Goal: Task Accomplishment & Management: Manage account settings

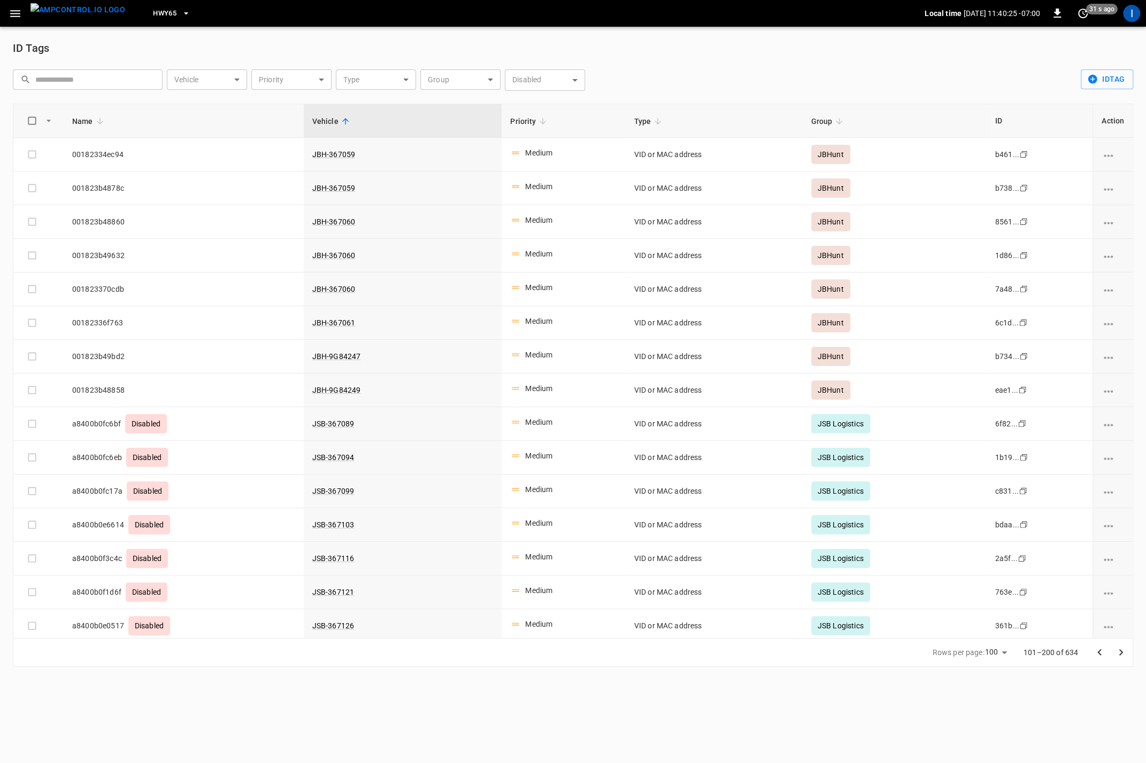
scroll to position [2009, 0]
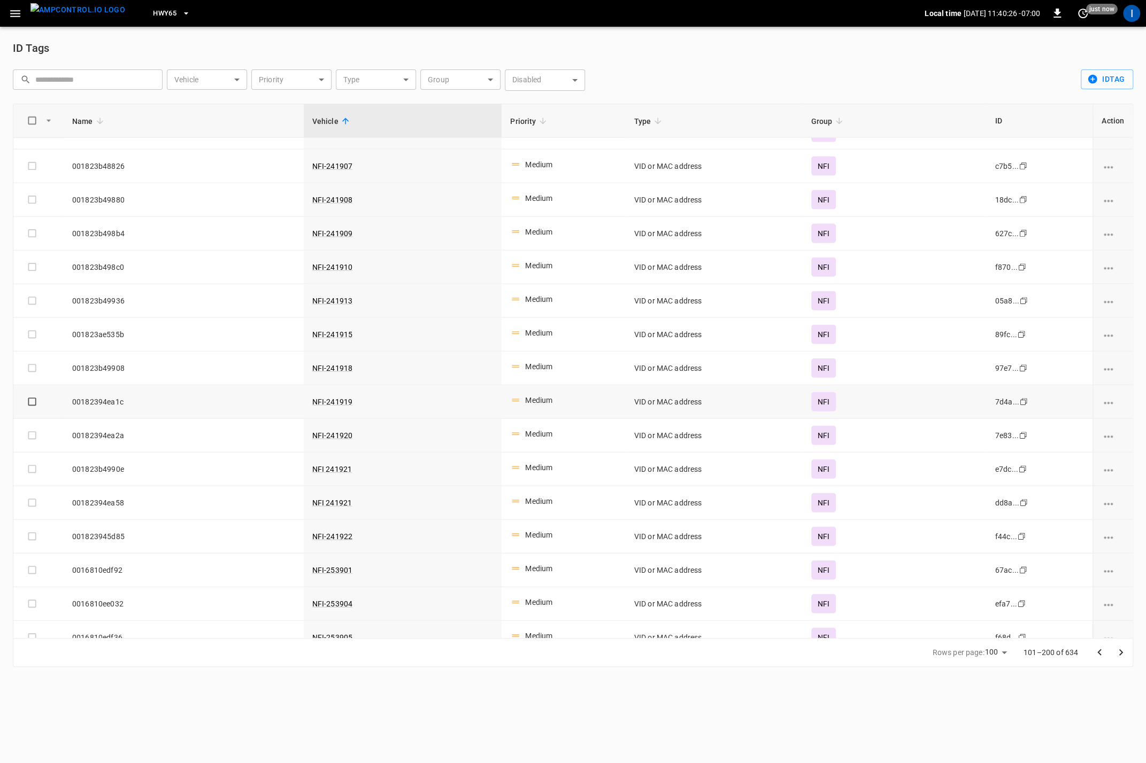
click at [99, 397] on span "00182394ea1c" at bounding box center [183, 402] width 223 height 11
copy span "00182394ea1c"
click at [21, 17] on icon "button" at bounding box center [15, 13] width 13 height 13
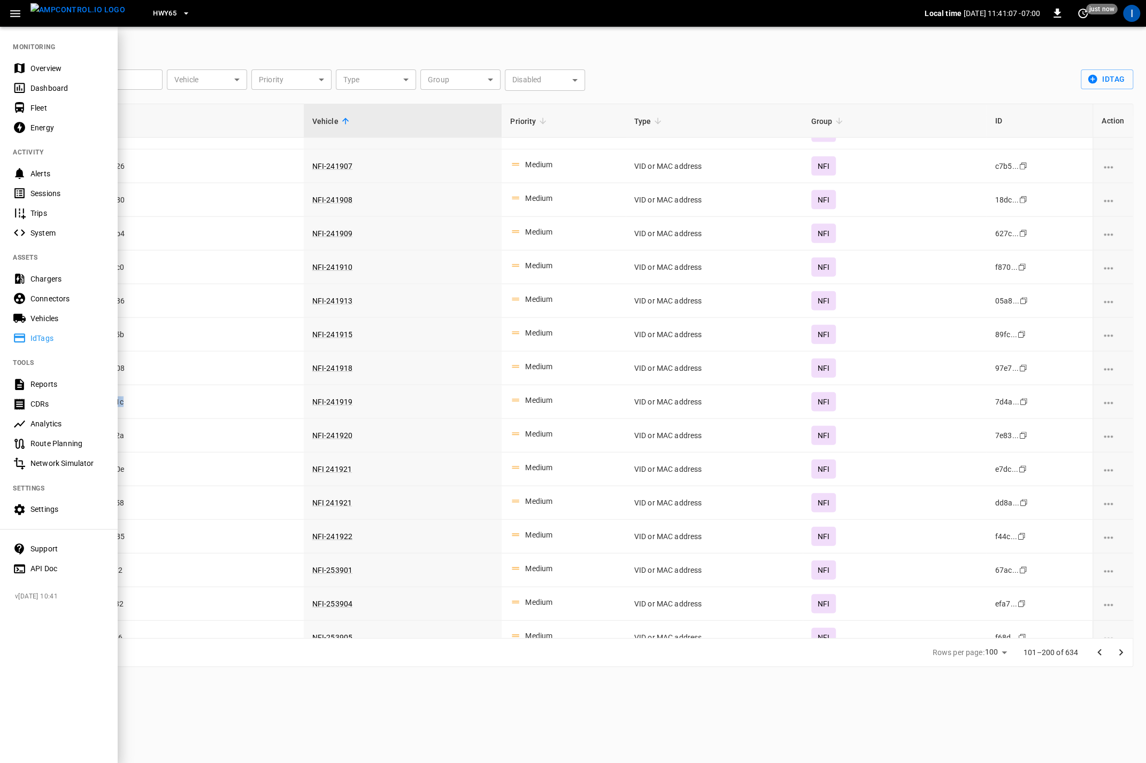
click at [51, 315] on div "Vehicles" at bounding box center [67, 318] width 74 height 11
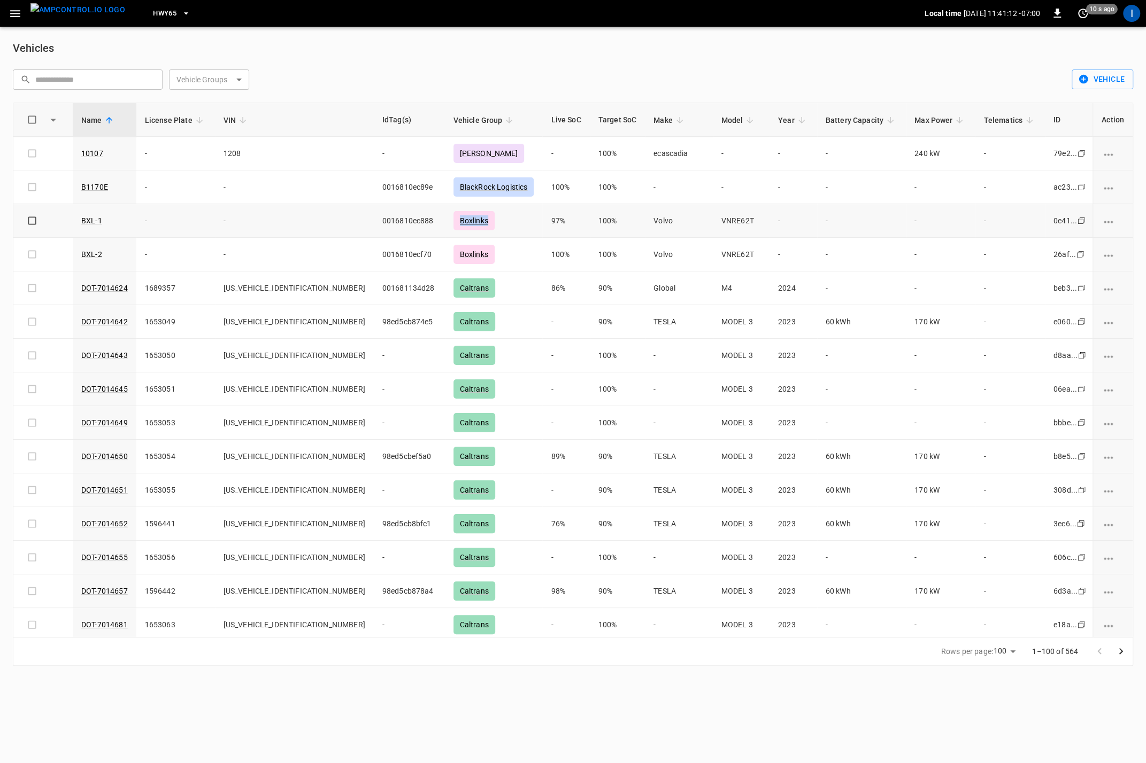
drag, startPoint x: 449, startPoint y: 218, endPoint x: 414, endPoint y: 218, distance: 34.2
click at [453, 218] on div "Boxlinks" at bounding box center [473, 220] width 41 height 19
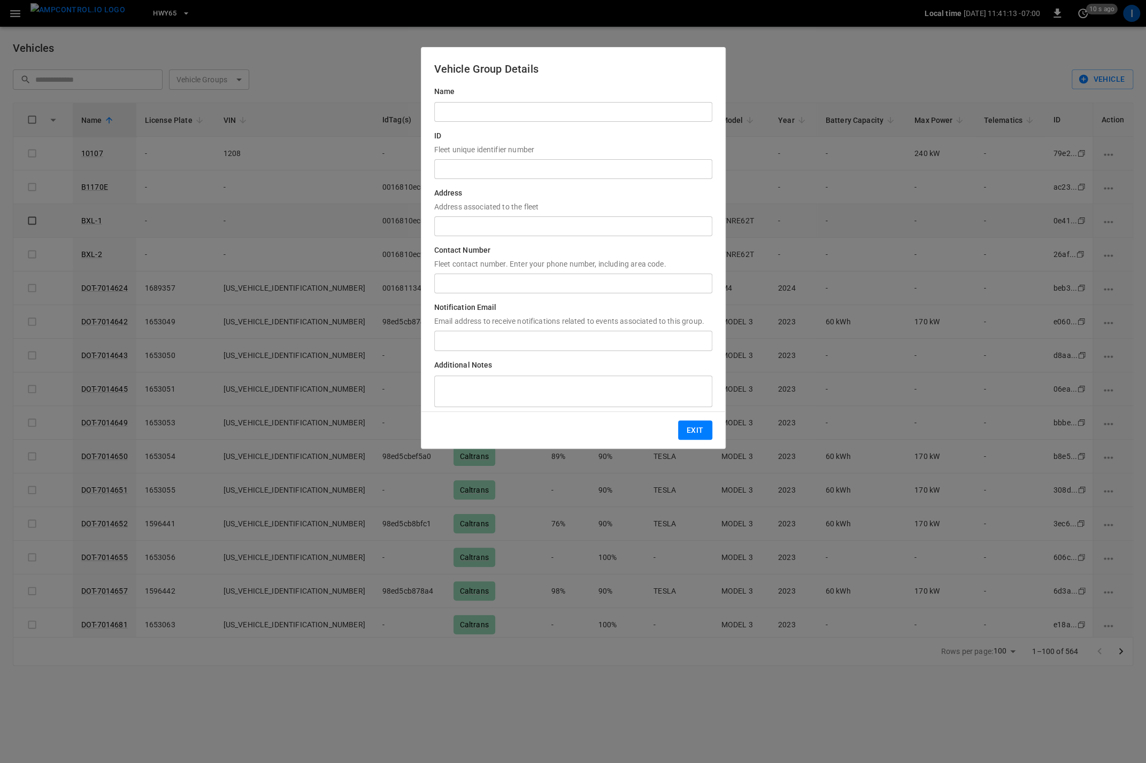
type input "********"
drag, startPoint x: 481, startPoint y: 111, endPoint x: 367, endPoint y: 104, distance: 114.1
click at [367, 104] on div "Vehicle Group Details Name ******** ​ ID Fleet unique identifier number ​ Addre…" at bounding box center [573, 392] width 1146 height 699
click at [699, 427] on button "Exit" at bounding box center [695, 431] width 34 height 20
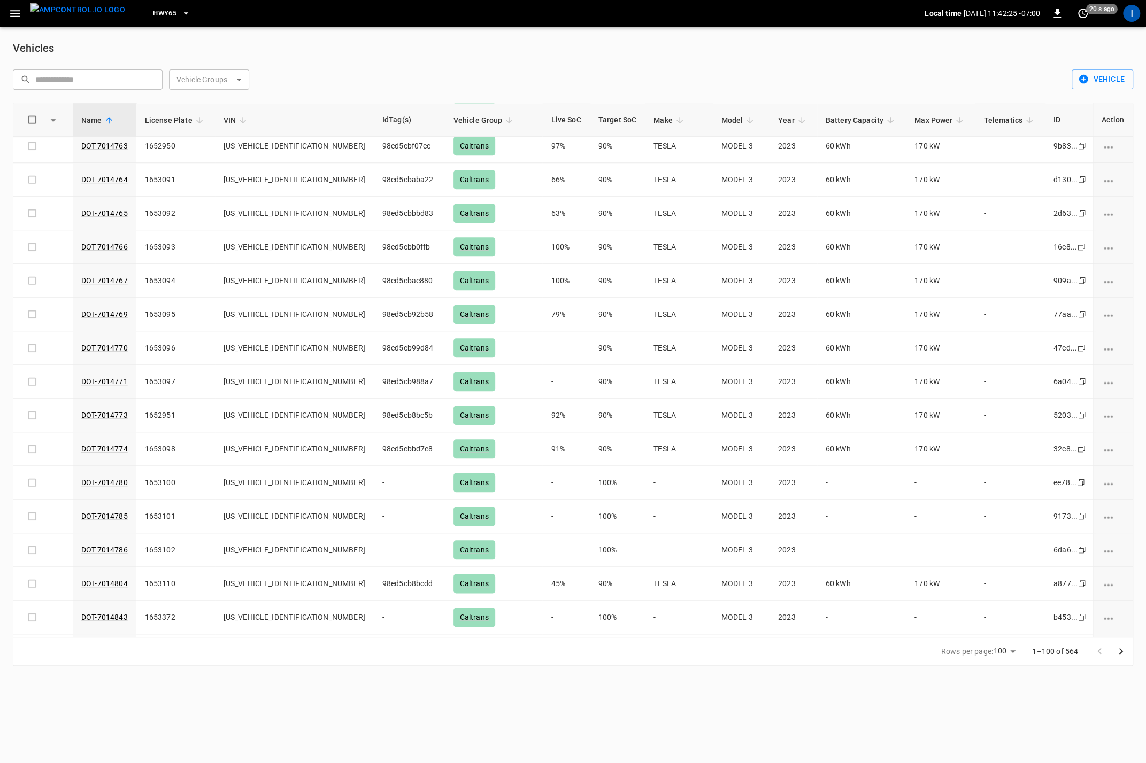
scroll to position [367, 0]
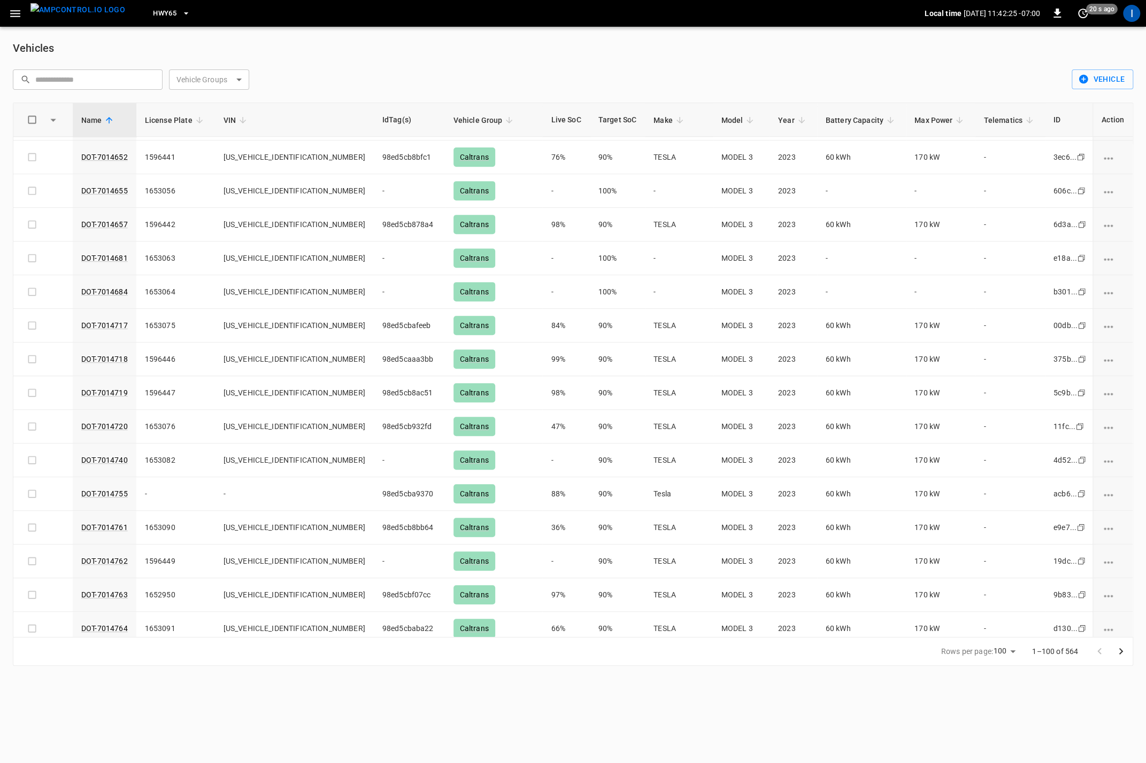
click at [203, 83] on body "HWY65 Local time [DATE] 11:42:25 -07:00 0 20 s ago I Vehicles ​ ​ Vehicle Group…" at bounding box center [573, 339] width 1146 height 679
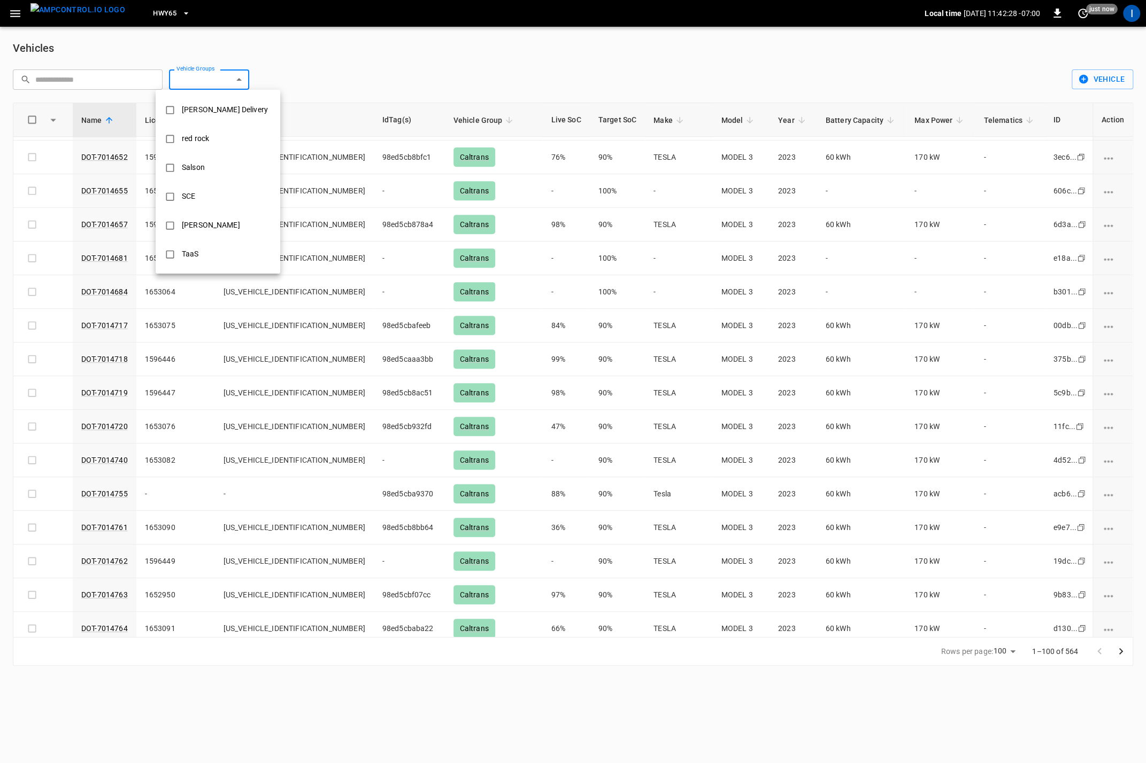
scroll to position [575, 0]
click at [206, 115] on div "WattEV" at bounding box center [194, 111] width 38 height 20
type input "******"
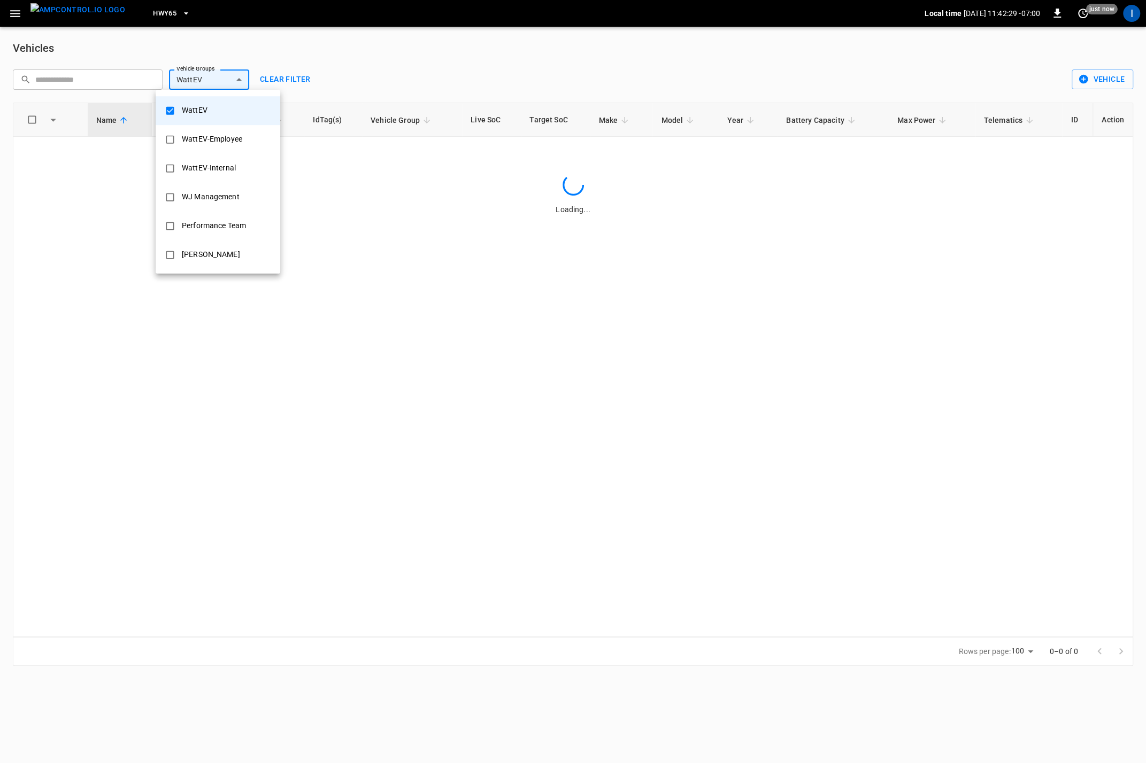
scroll to position [0, 0]
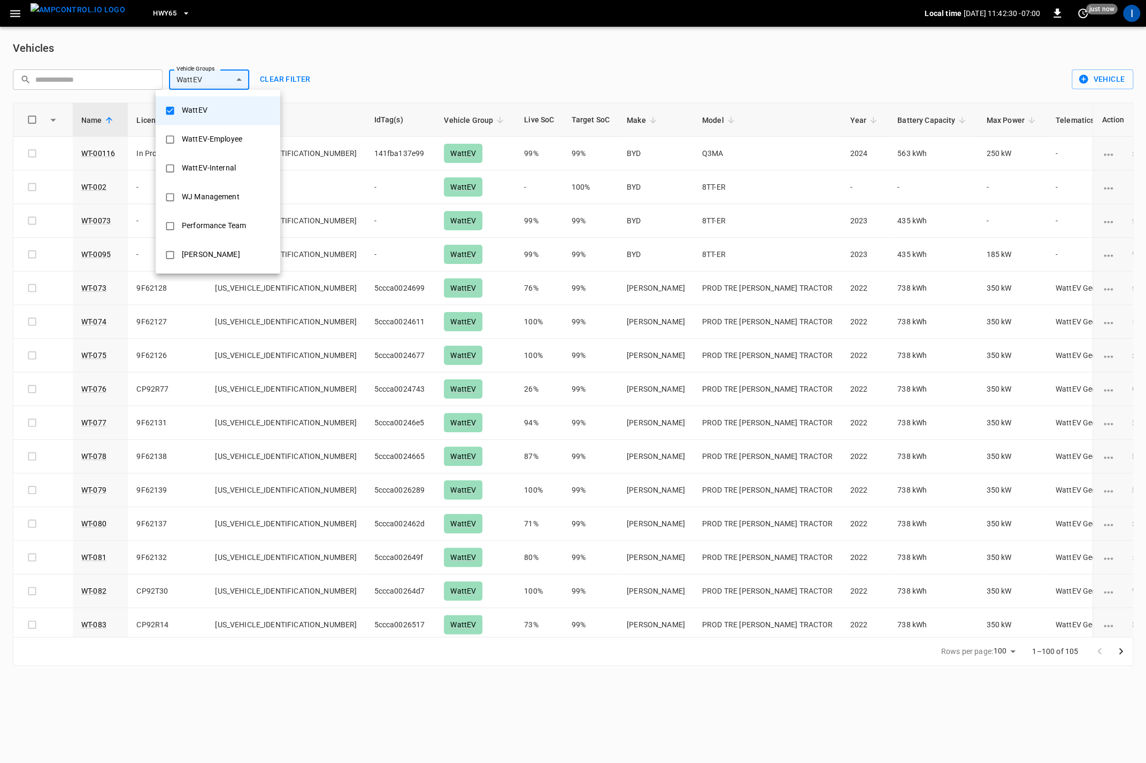
click at [555, 391] on div at bounding box center [573, 381] width 1146 height 763
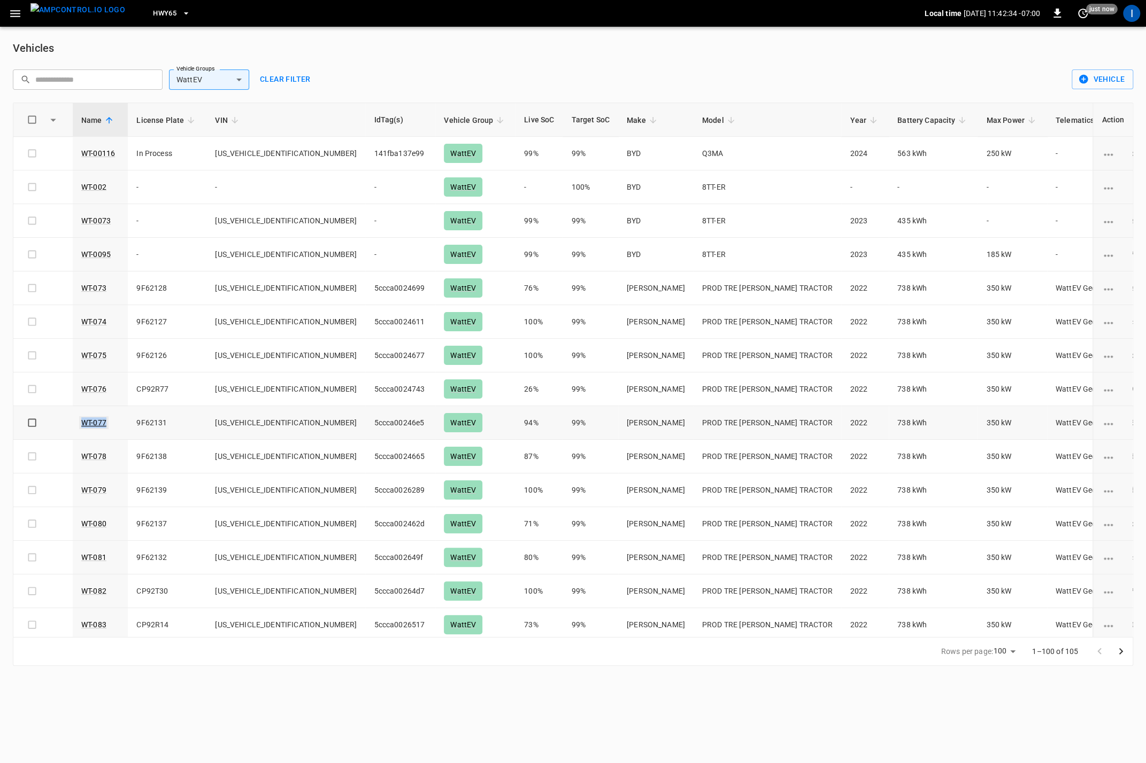
drag, startPoint x: 103, startPoint y: 420, endPoint x: 81, endPoint y: 421, distance: 21.9
click at [81, 421] on td "WT-077" at bounding box center [100, 423] width 55 height 34
copy link "WT-077"
click at [266, 419] on td "[US_VEHICLE_IDENTIFICATION_NUMBER]" at bounding box center [285, 423] width 159 height 34
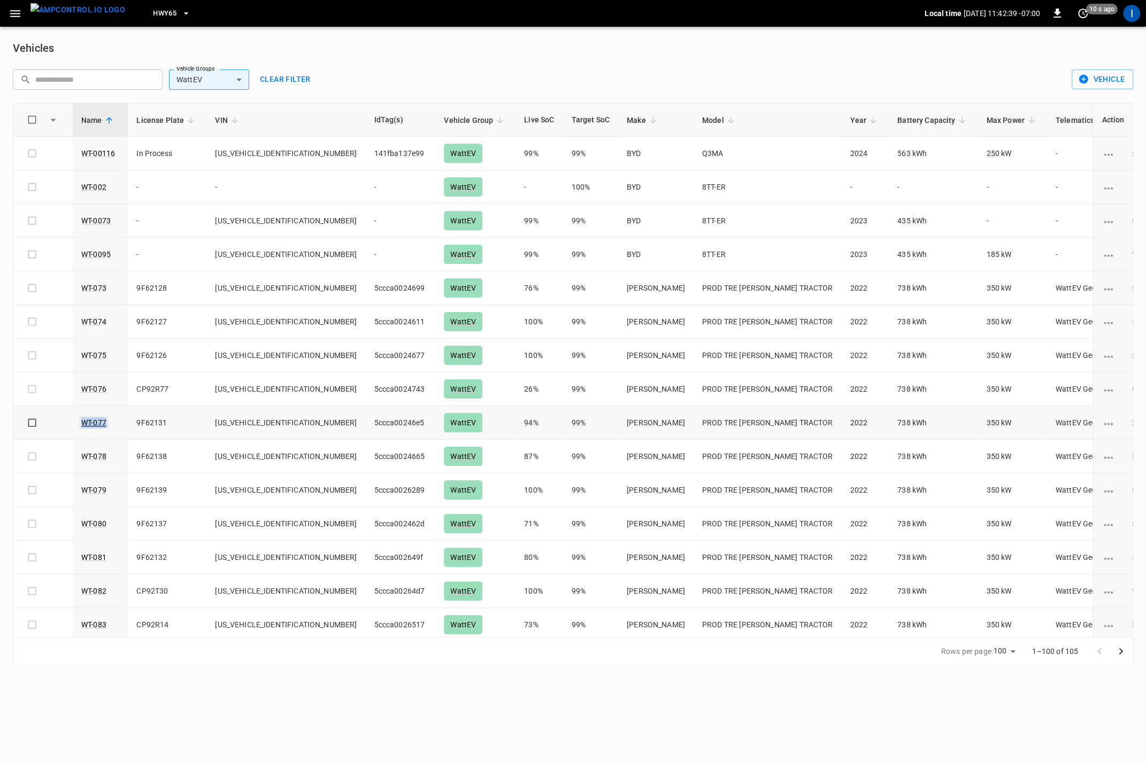
drag, startPoint x: 113, startPoint y: 416, endPoint x: 81, endPoint y: 421, distance: 33.0
click at [80, 421] on td "WT-077" at bounding box center [100, 423] width 55 height 34
copy link "WT-077"
click at [100, 419] on link "WT-077" at bounding box center [93, 422] width 29 height 13
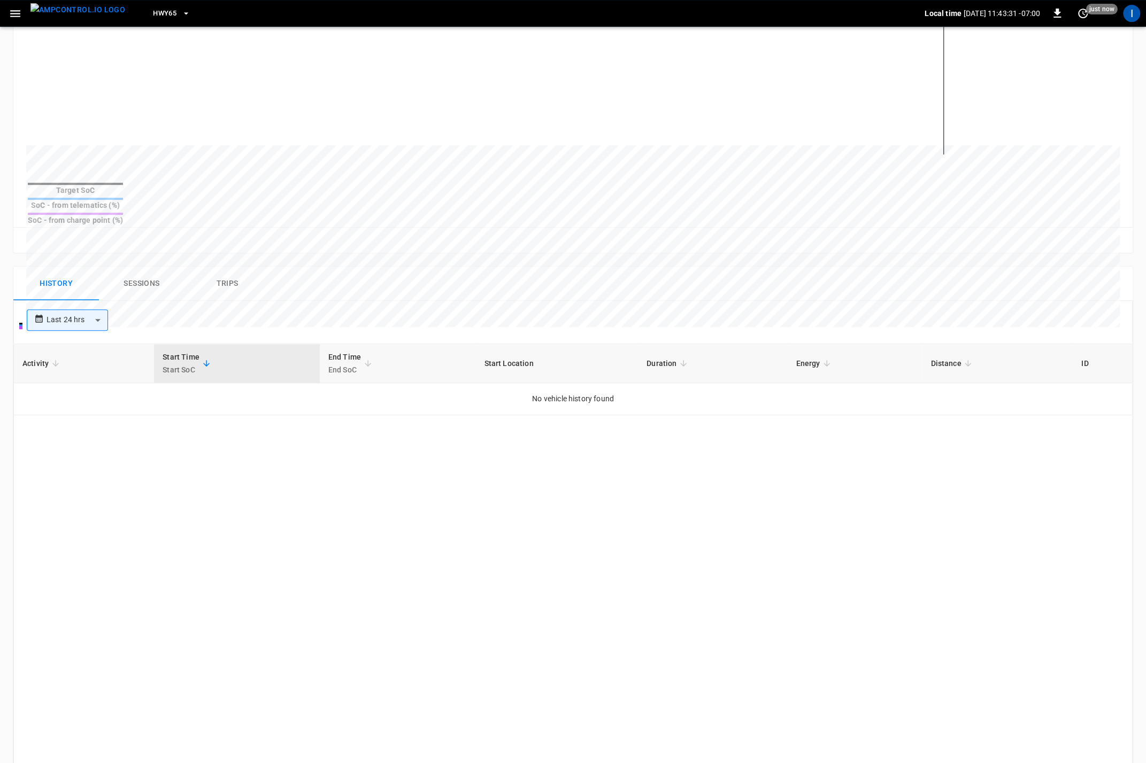
scroll to position [344, 0]
drag, startPoint x: 222, startPoint y: 258, endPoint x: 227, endPoint y: 259, distance: 5.5
click at [222, 263] on button "Trips" at bounding box center [227, 280] width 86 height 34
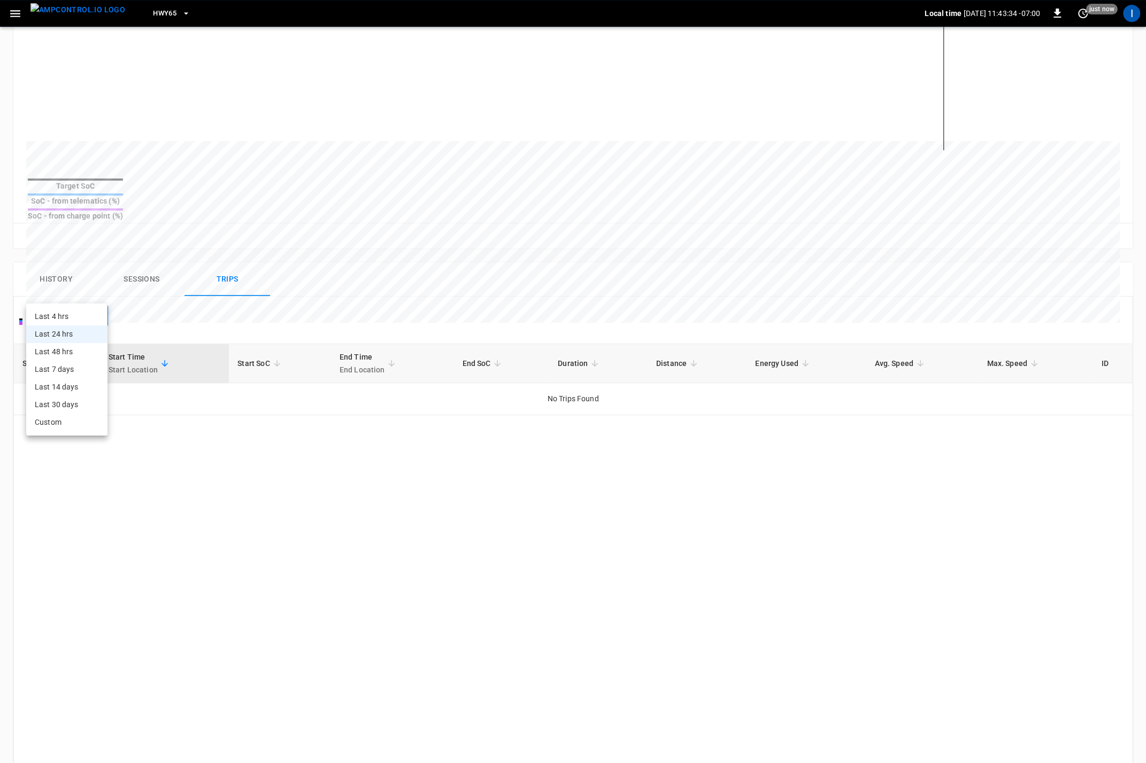
click at [73, 290] on body "**********" at bounding box center [573, 288] width 1146 height 1264
click at [68, 397] on li "Last 30 days" at bounding box center [66, 405] width 81 height 18
type input "**********"
type input "**"
type input "**********"
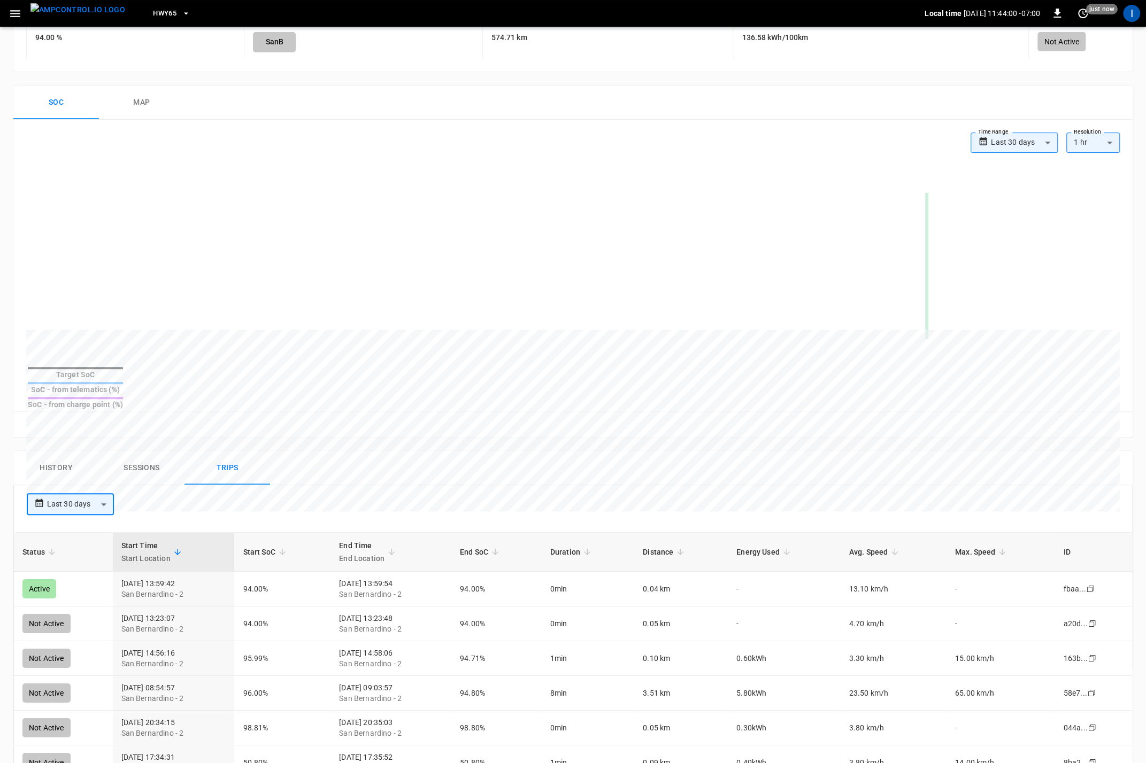
scroll to position [0, 0]
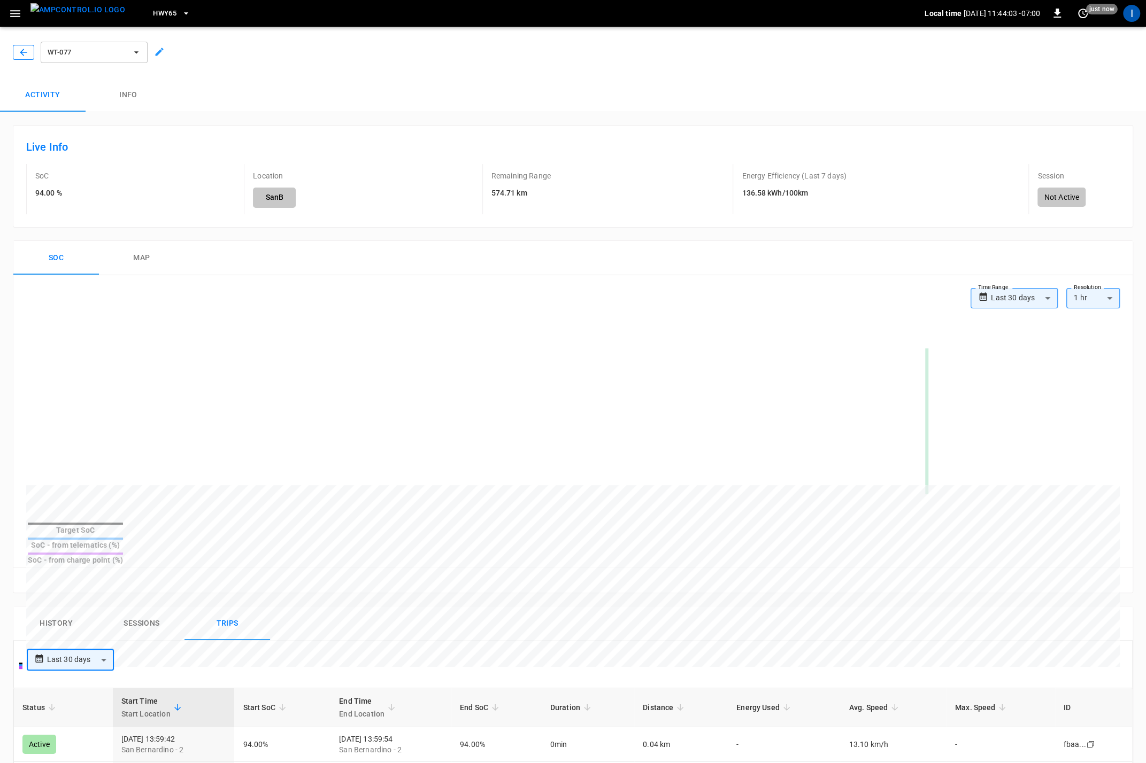
click at [23, 53] on icon "button" at bounding box center [23, 52] width 11 height 11
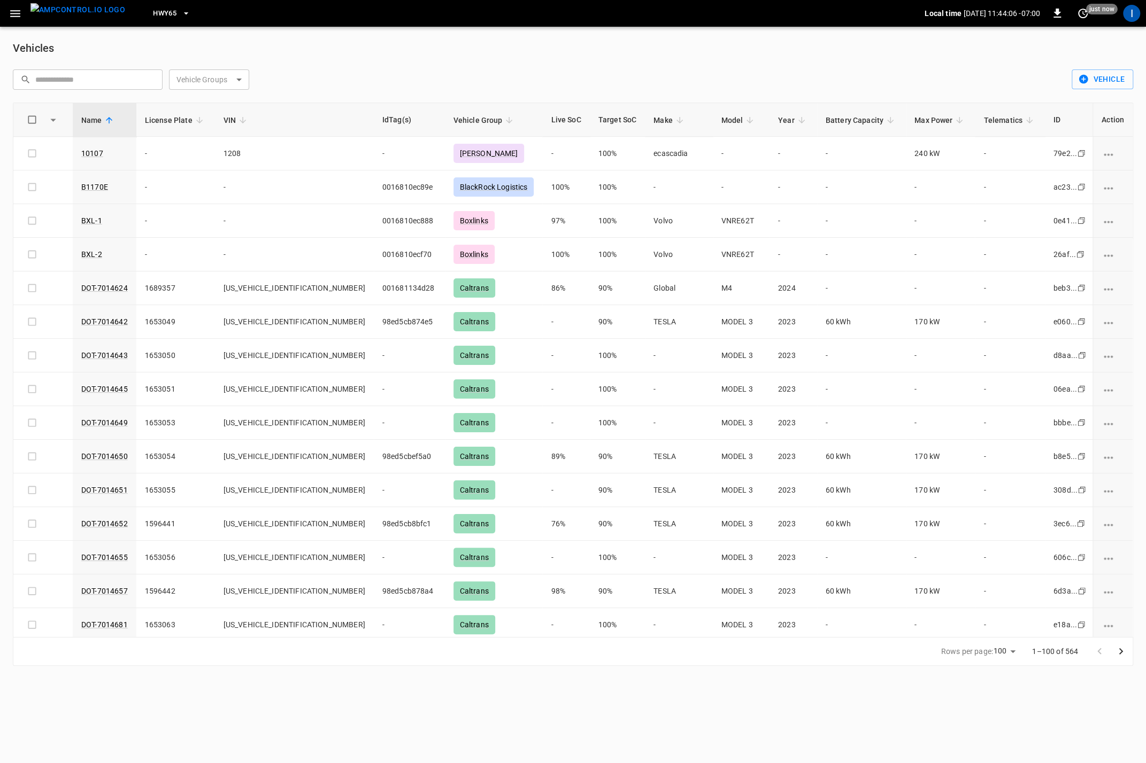
drag, startPoint x: 9, startPoint y: 14, endPoint x: 9, endPoint y: 22, distance: 8.6
click at [9, 14] on icon "button" at bounding box center [15, 13] width 13 height 13
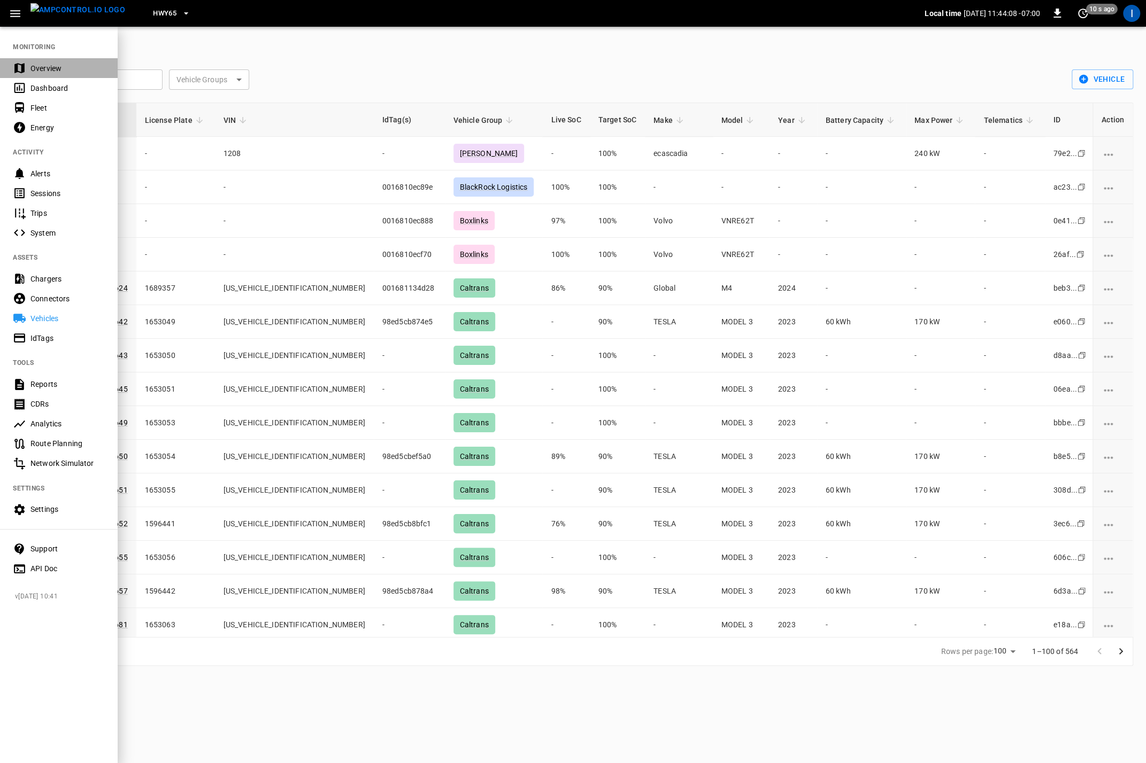
drag, startPoint x: 50, startPoint y: 67, endPoint x: 63, endPoint y: 98, distance: 33.6
click at [50, 68] on div "Overview" at bounding box center [67, 68] width 74 height 11
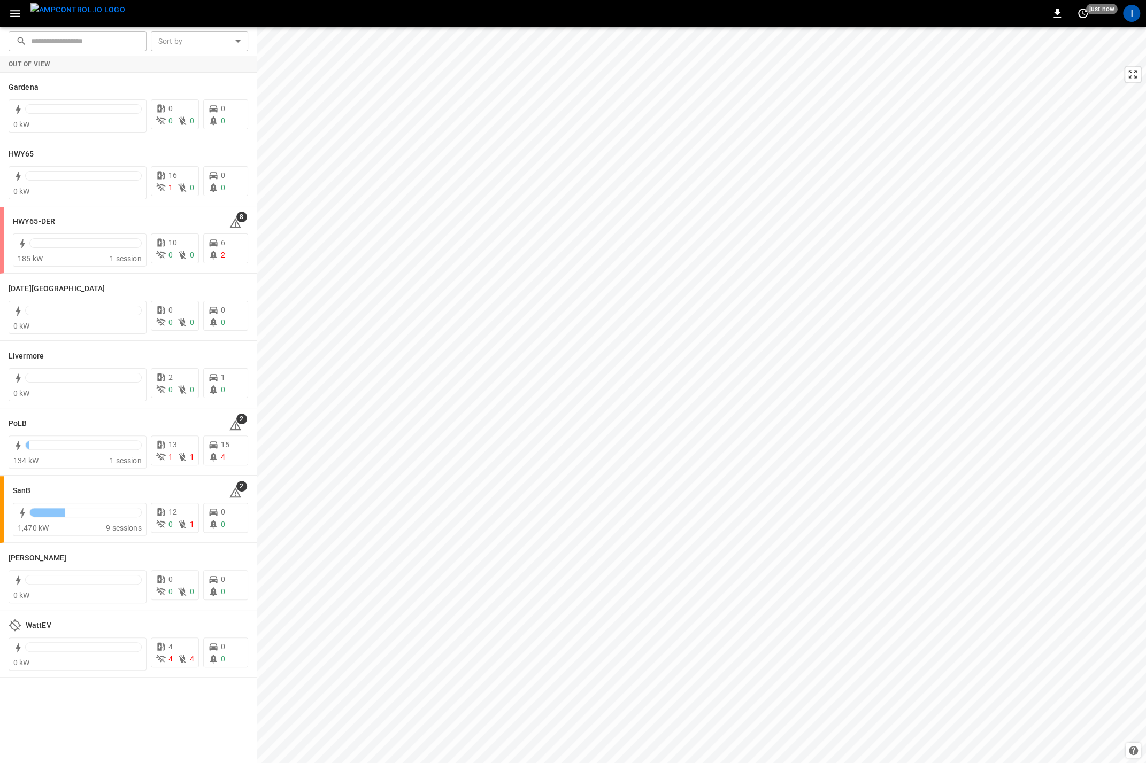
drag, startPoint x: 18, startPoint y: 14, endPoint x: 19, endPoint y: 24, distance: 9.2
click at [18, 17] on icon "button" at bounding box center [15, 13] width 13 height 13
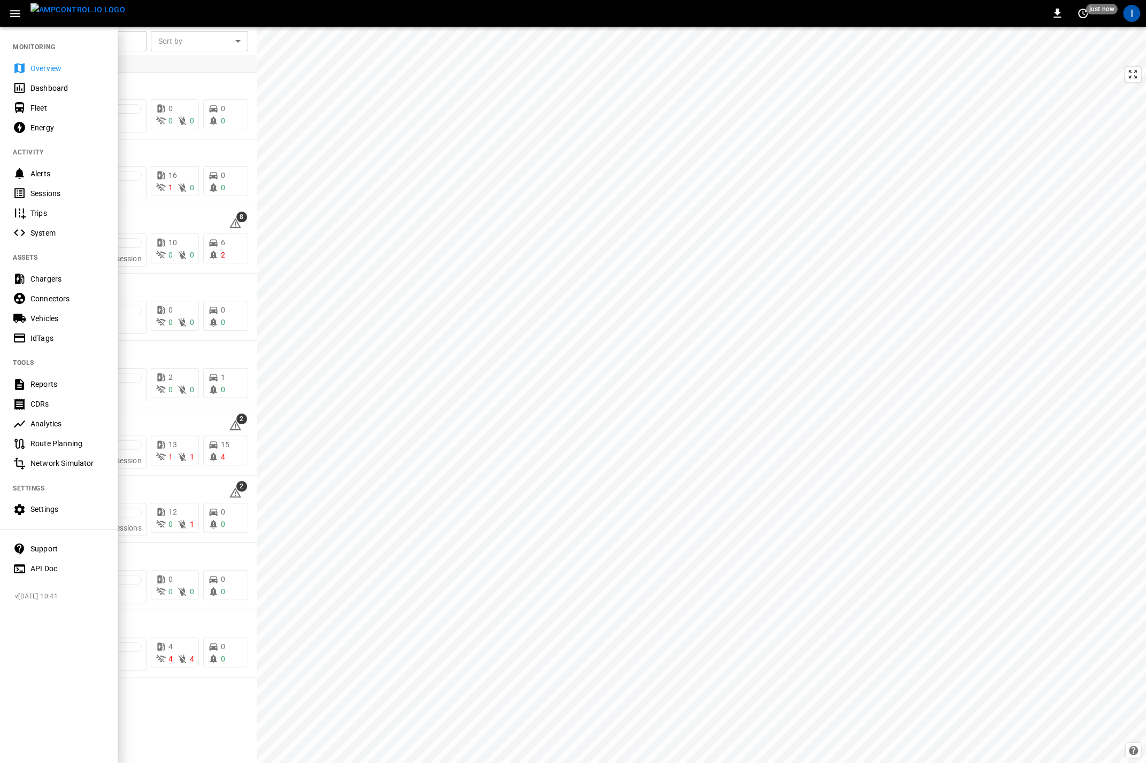
click at [59, 319] on div "Vehicles" at bounding box center [67, 318] width 74 height 11
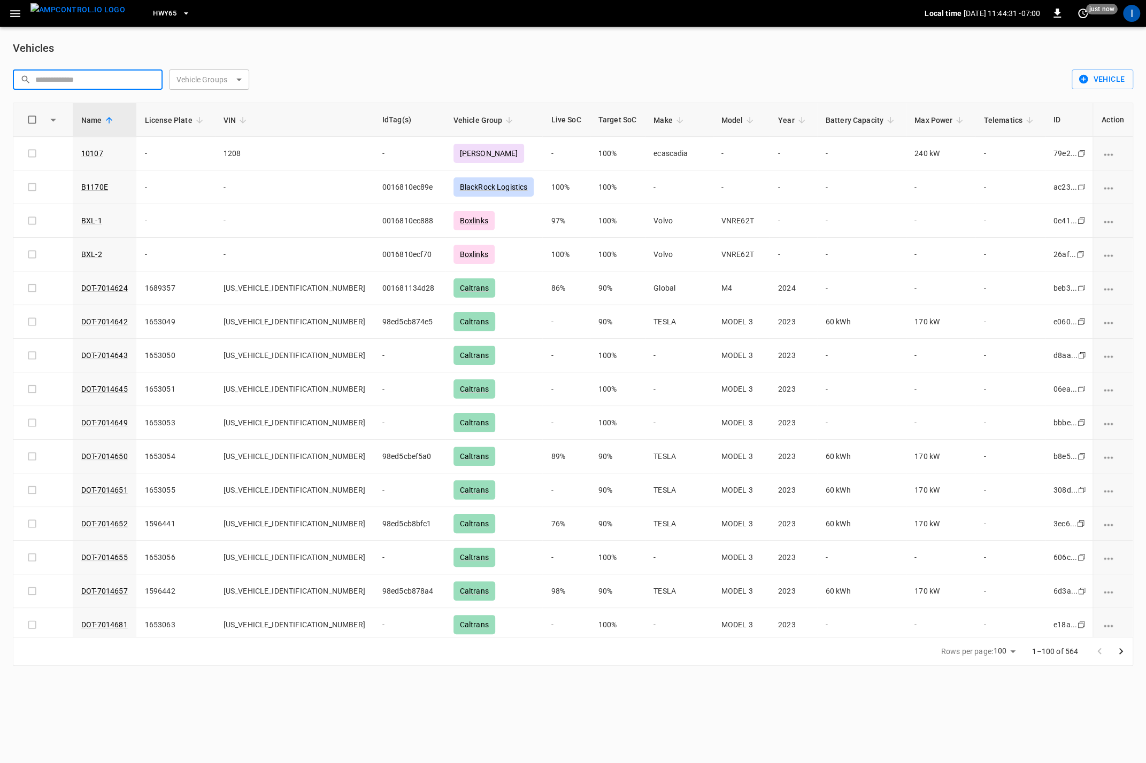
click at [95, 73] on input "text" at bounding box center [95, 80] width 120 height 20
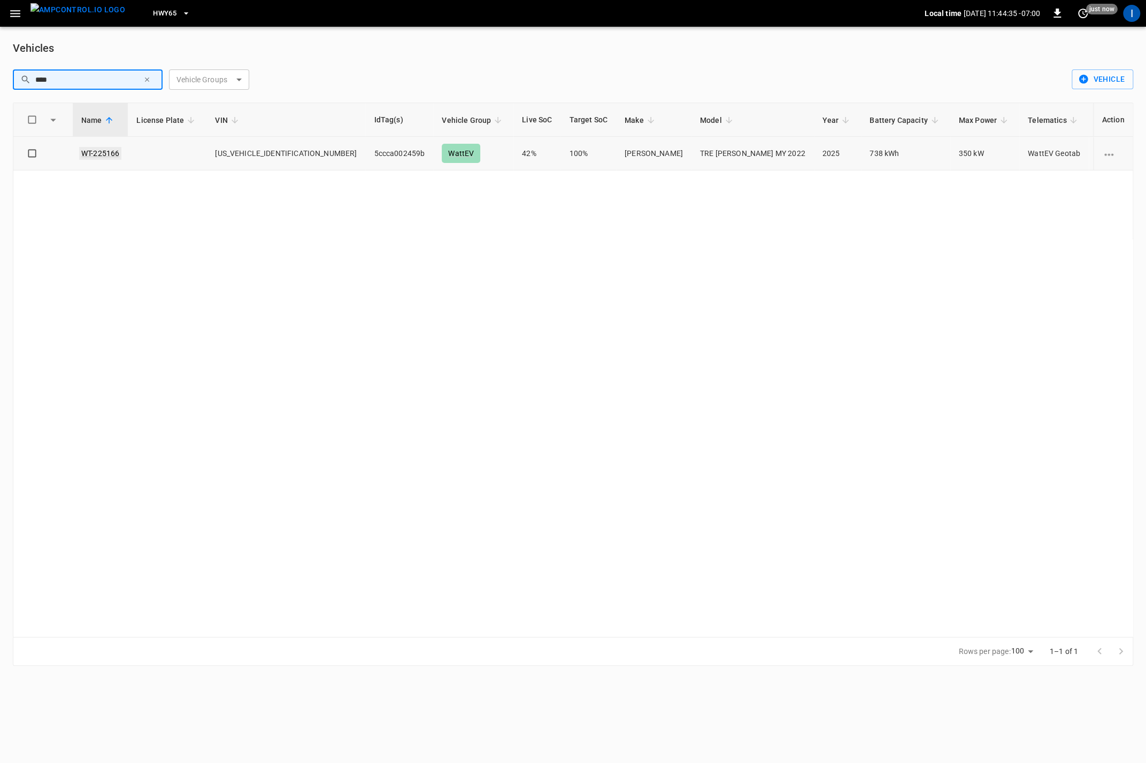
type input "****"
click at [104, 148] on link "WT-225166" at bounding box center [100, 153] width 42 height 13
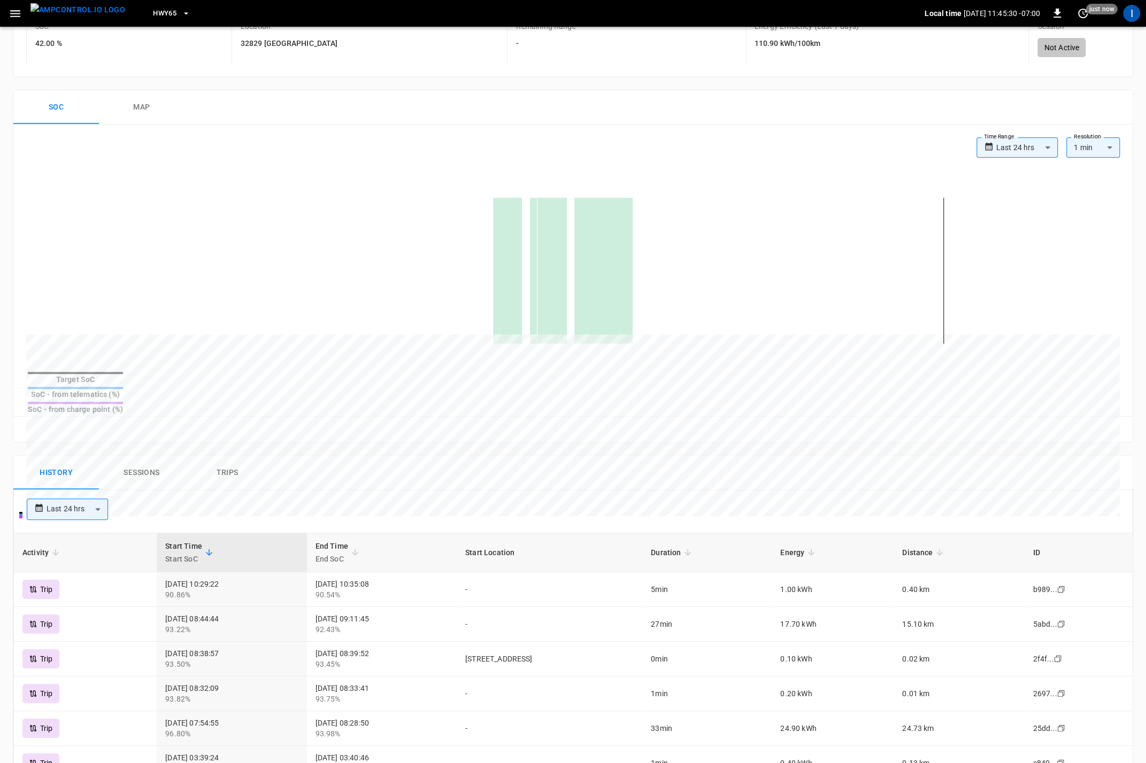
scroll to position [161, 0]
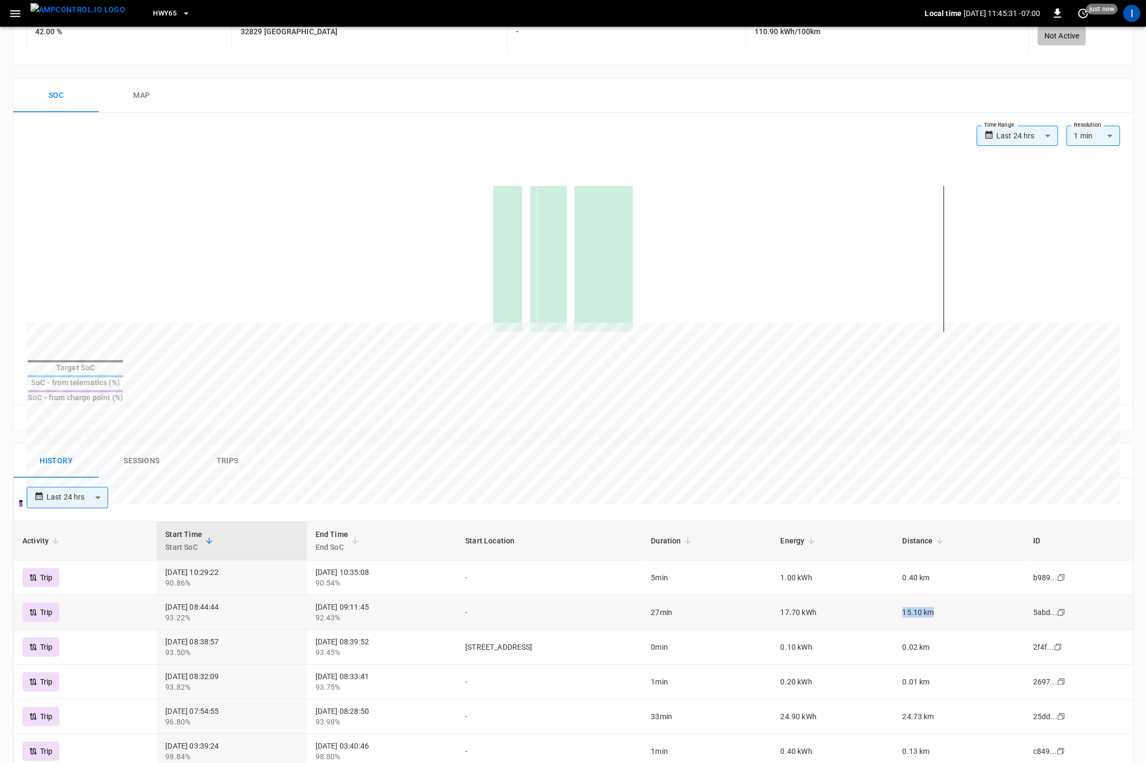
drag, startPoint x: 929, startPoint y: 588, endPoint x: 969, endPoint y: 590, distance: 40.2
click at [969, 596] on tr "Trip [DATE] 08:44:44 93.22% [DATE] 09:11:45 92.43% - 27min 17.70 kWh 15.10 km 5…" at bounding box center [573, 613] width 1118 height 35
click at [16, 18] on icon "button" at bounding box center [15, 13] width 13 height 13
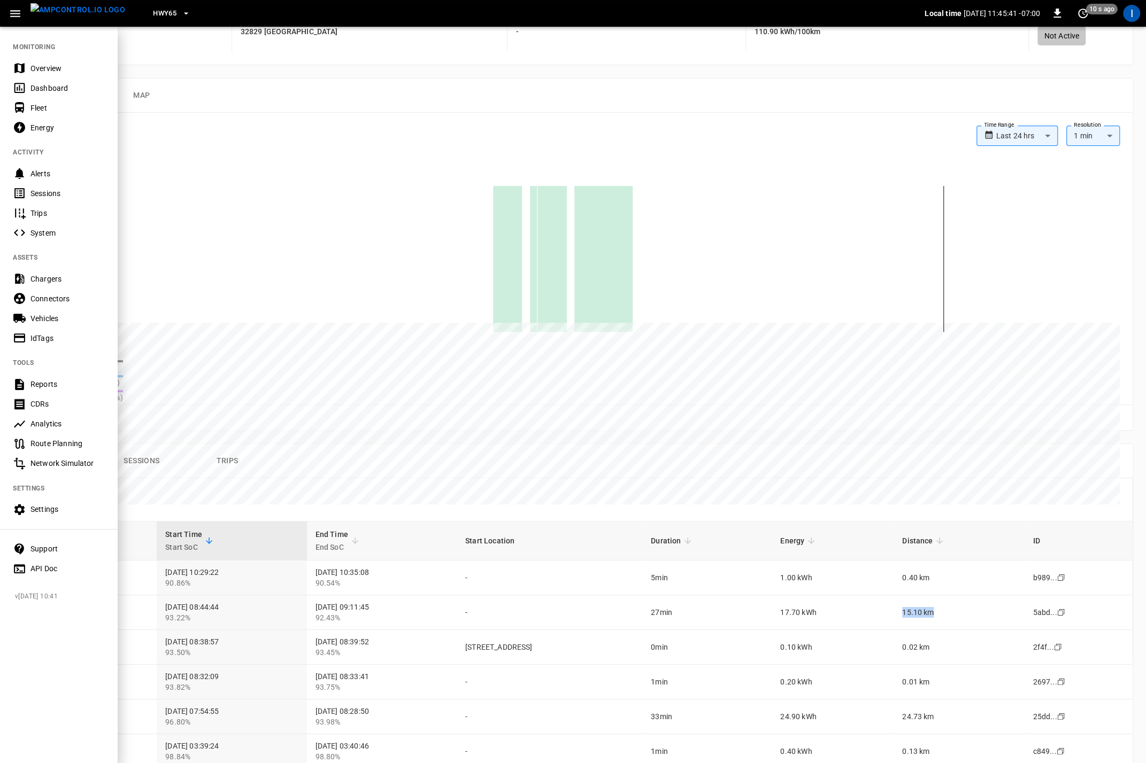
click at [51, 507] on div "Settings" at bounding box center [67, 509] width 74 height 11
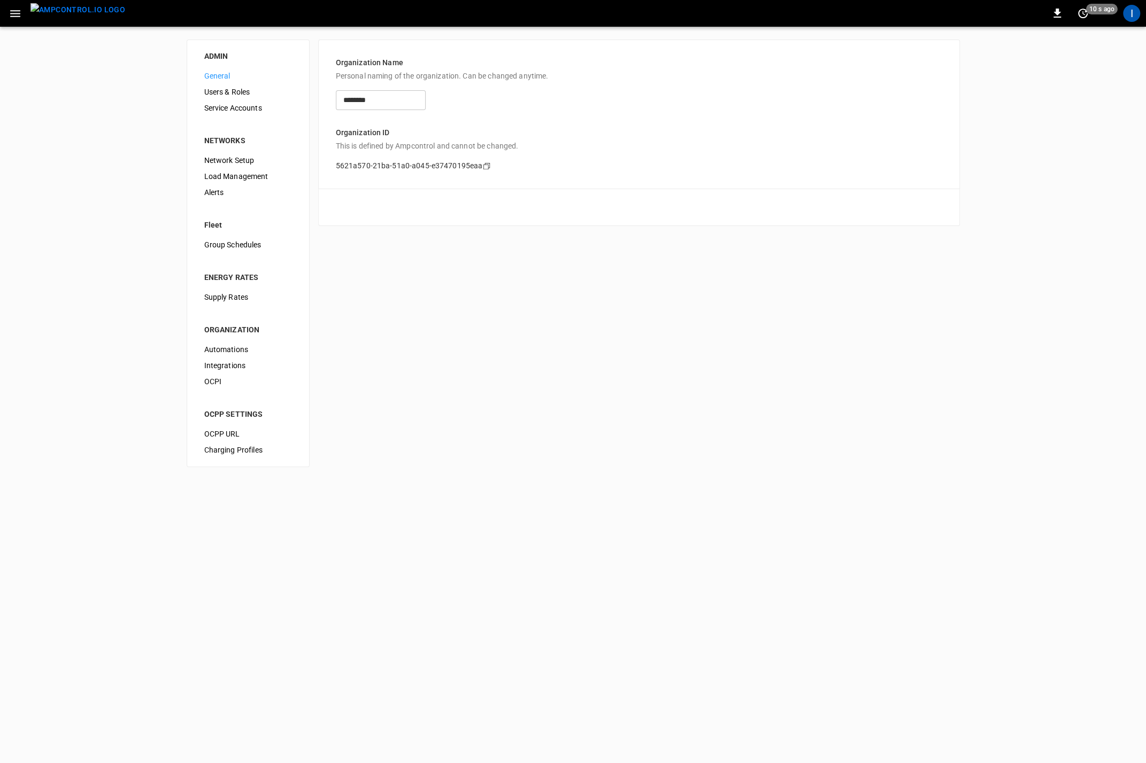
click at [230, 92] on span "Users & Roles" at bounding box center [248, 92] width 88 height 11
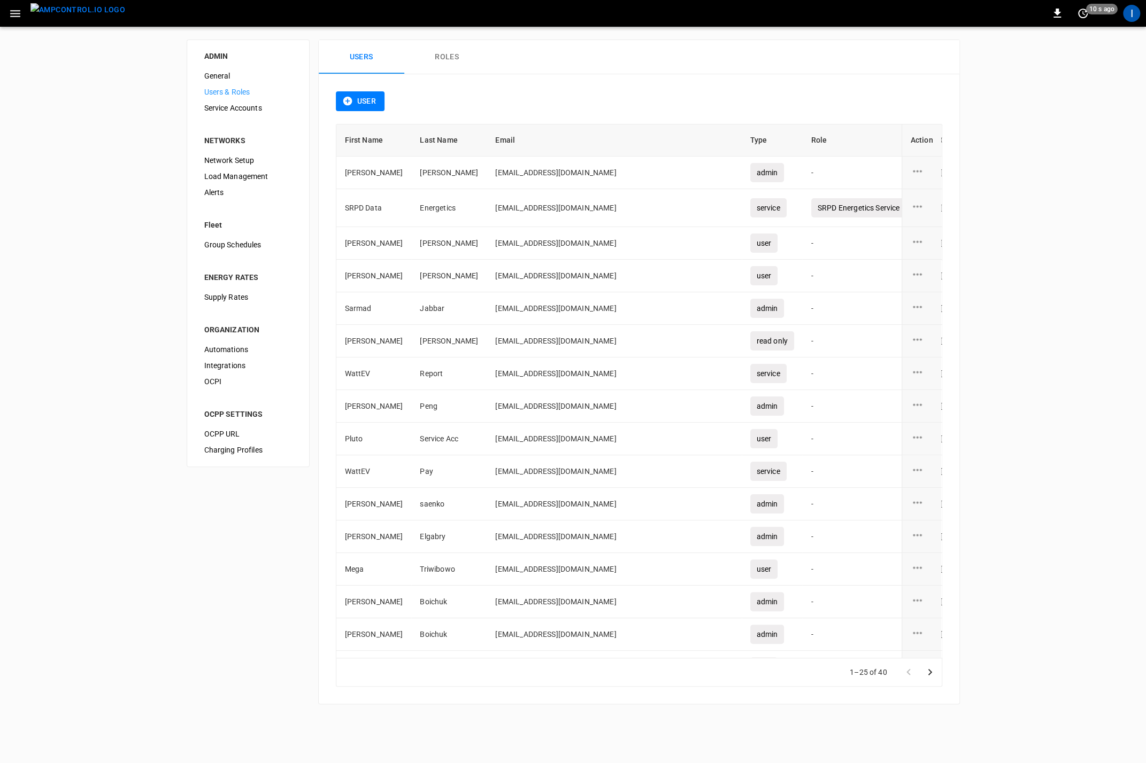
click at [231, 107] on span "Service Accounts" at bounding box center [248, 108] width 88 height 11
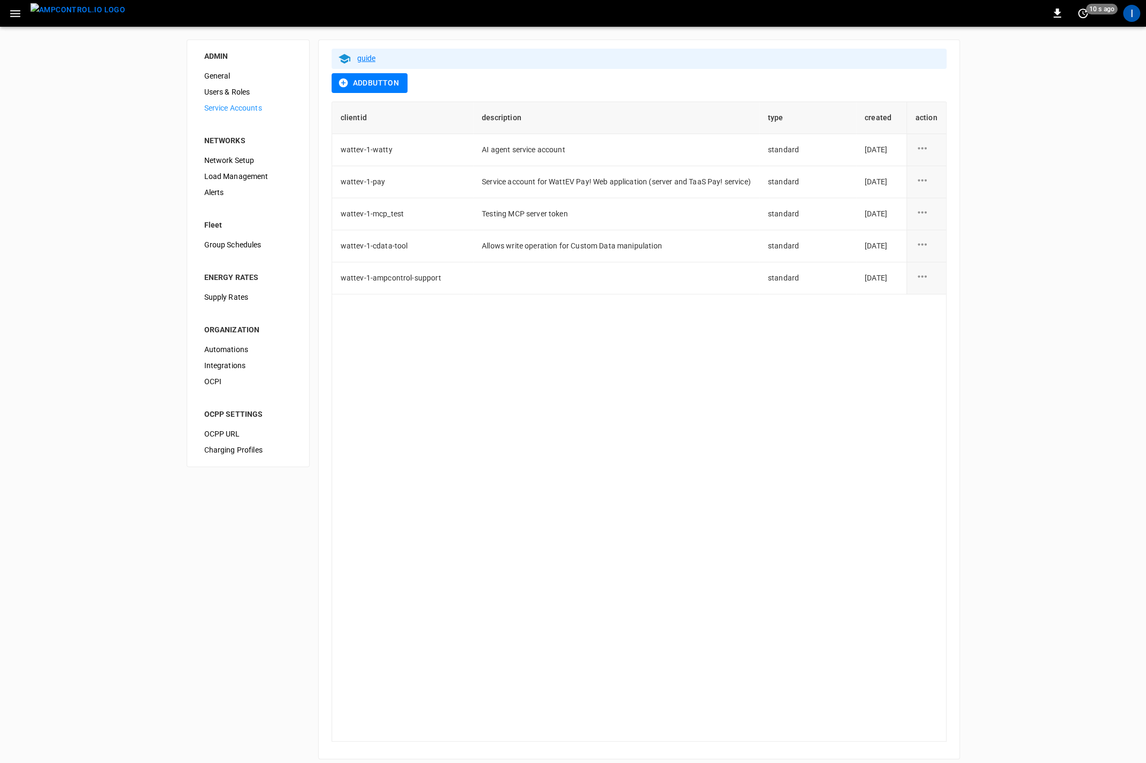
scroll to position [1, 0]
click at [225, 160] on span "Network Setup" at bounding box center [248, 160] width 88 height 11
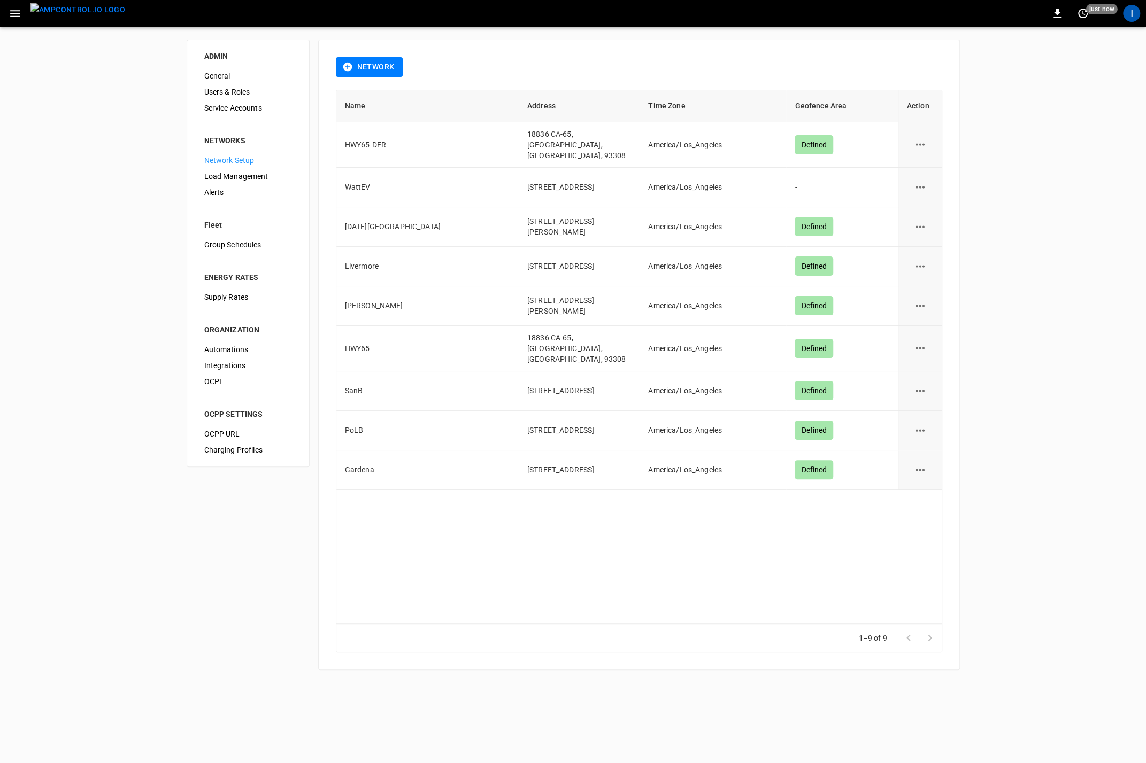
click at [227, 73] on span "General" at bounding box center [248, 76] width 88 height 11
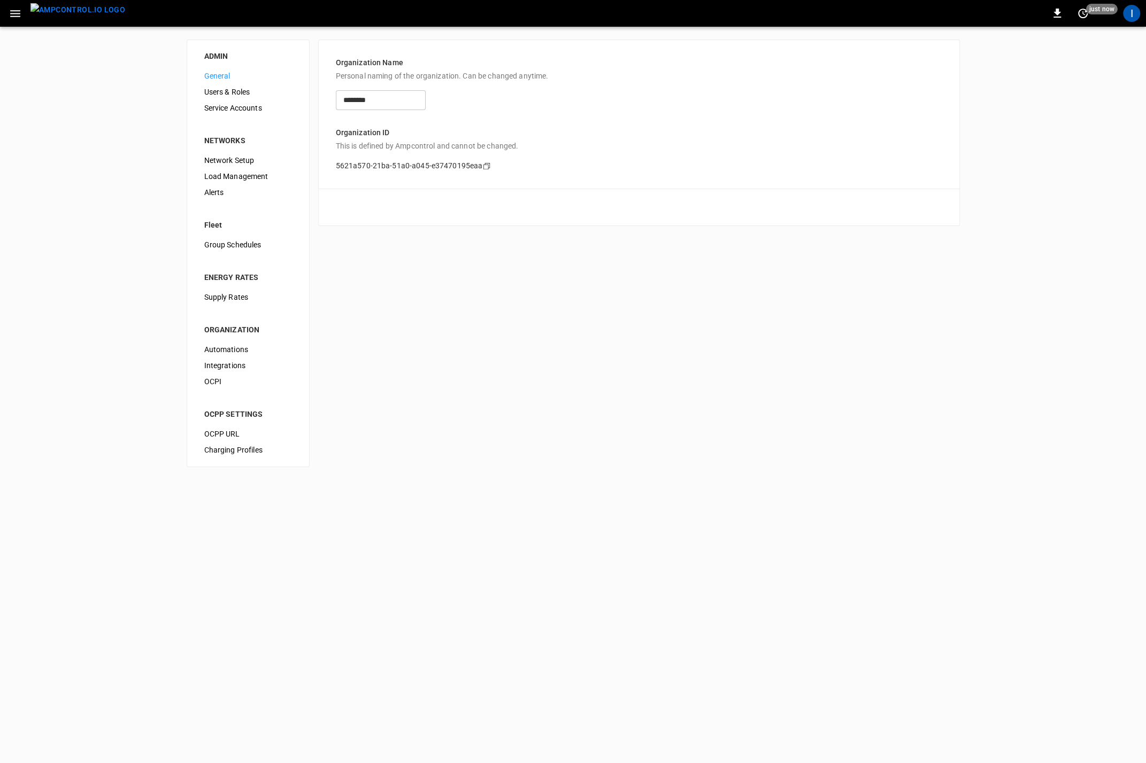
click at [216, 91] on span "Users & Roles" at bounding box center [248, 92] width 88 height 11
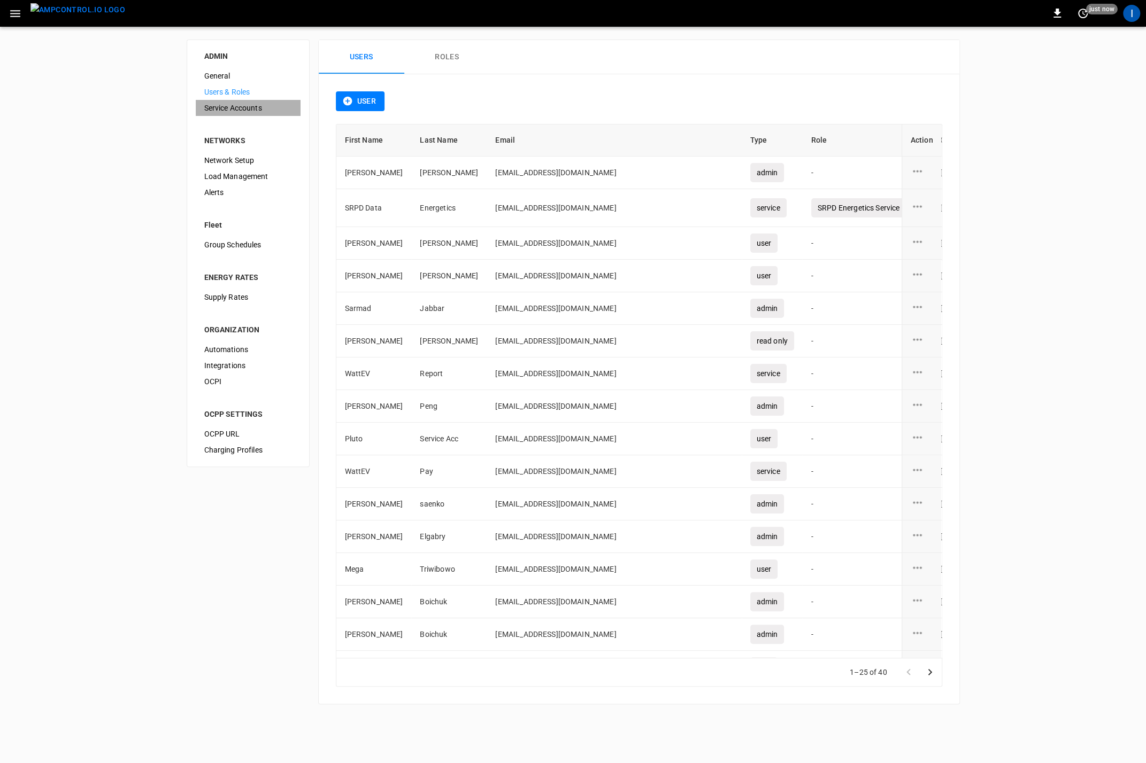
click at [231, 109] on span "Service Accounts" at bounding box center [248, 108] width 88 height 11
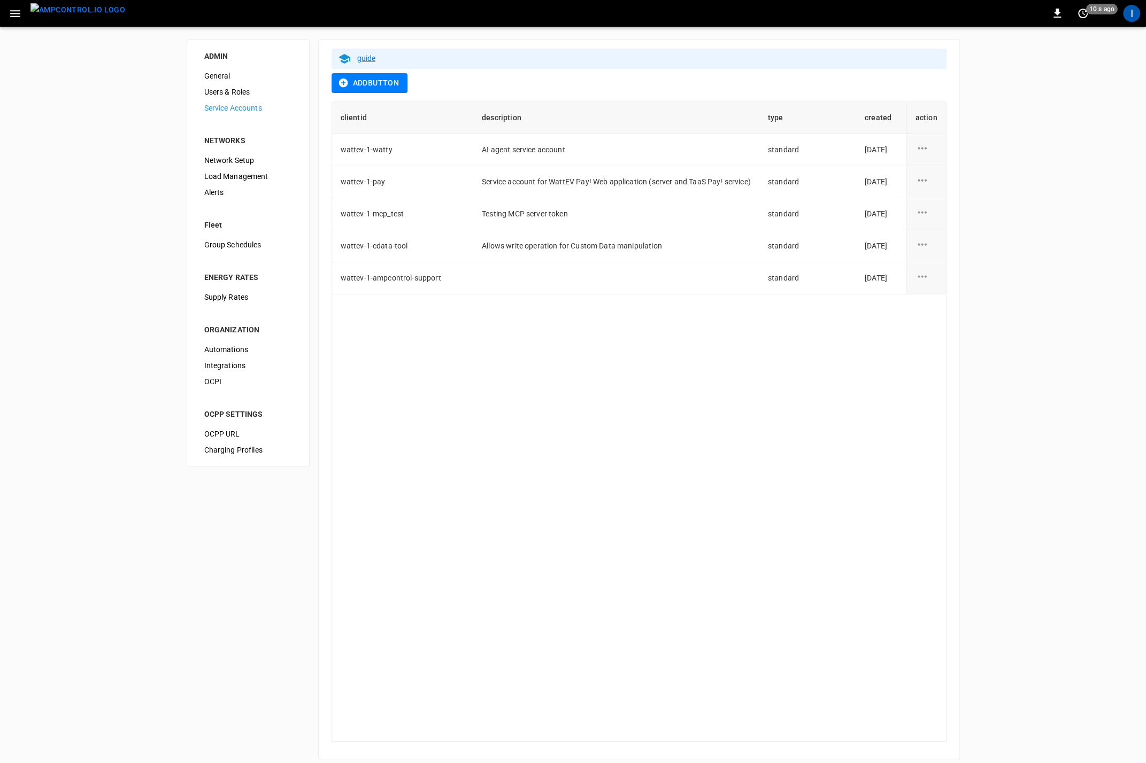
click at [236, 161] on span "Network Setup" at bounding box center [248, 160] width 88 height 11
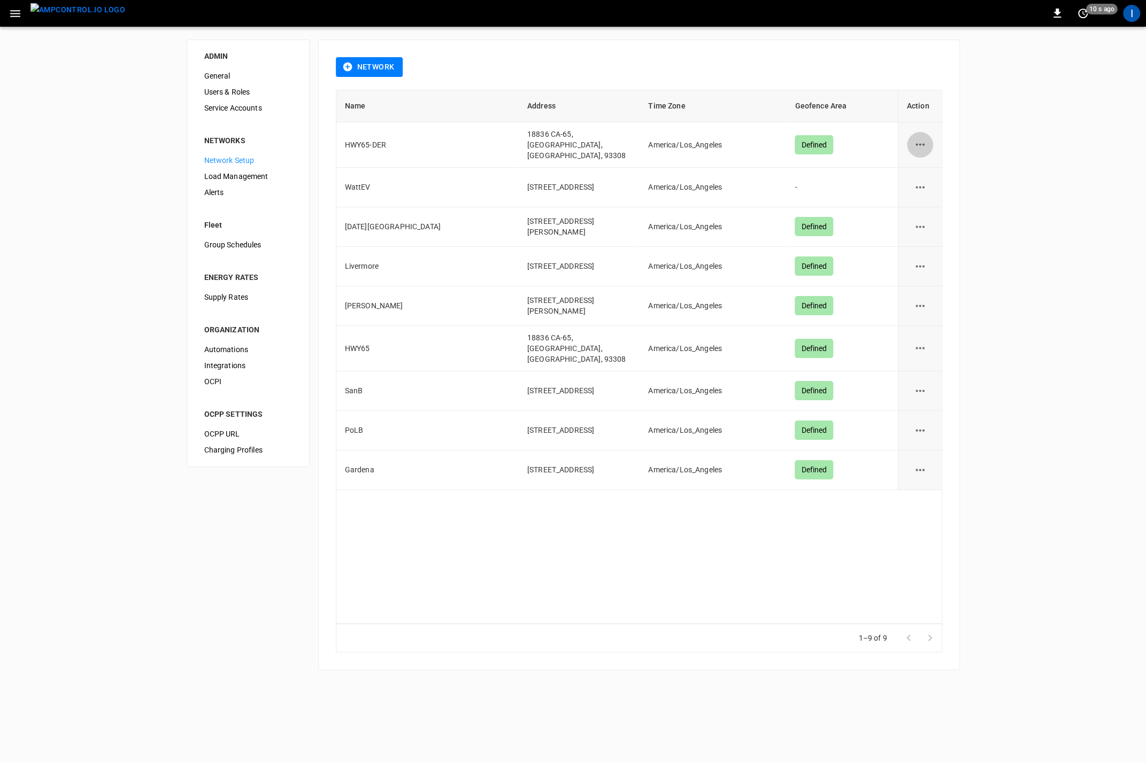
drag, startPoint x: 923, startPoint y: 144, endPoint x: 916, endPoint y: 155, distance: 13.1
click at [923, 144] on icon "network options" at bounding box center [919, 144] width 13 height 13
click at [931, 168] on li "Edit" at bounding box center [926, 168] width 38 height 18
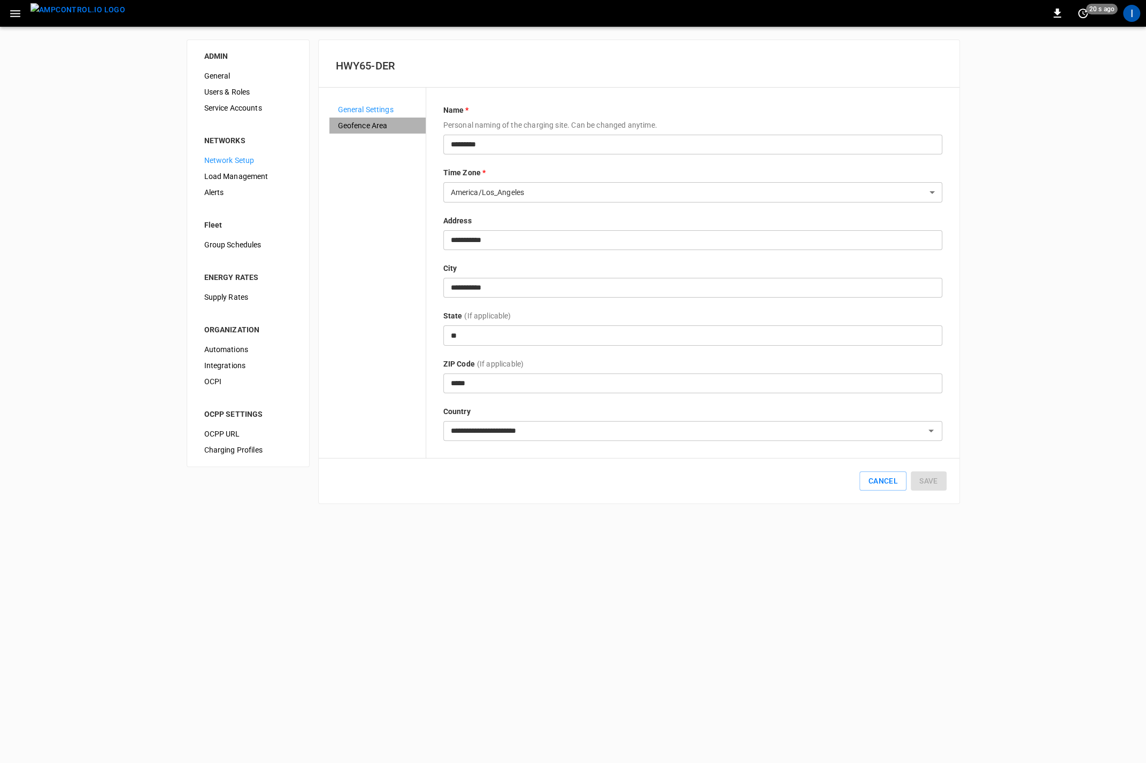
drag, startPoint x: 375, startPoint y: 127, endPoint x: 368, endPoint y: 130, distance: 7.7
click at [375, 127] on span "Geofence Area" at bounding box center [377, 125] width 79 height 11
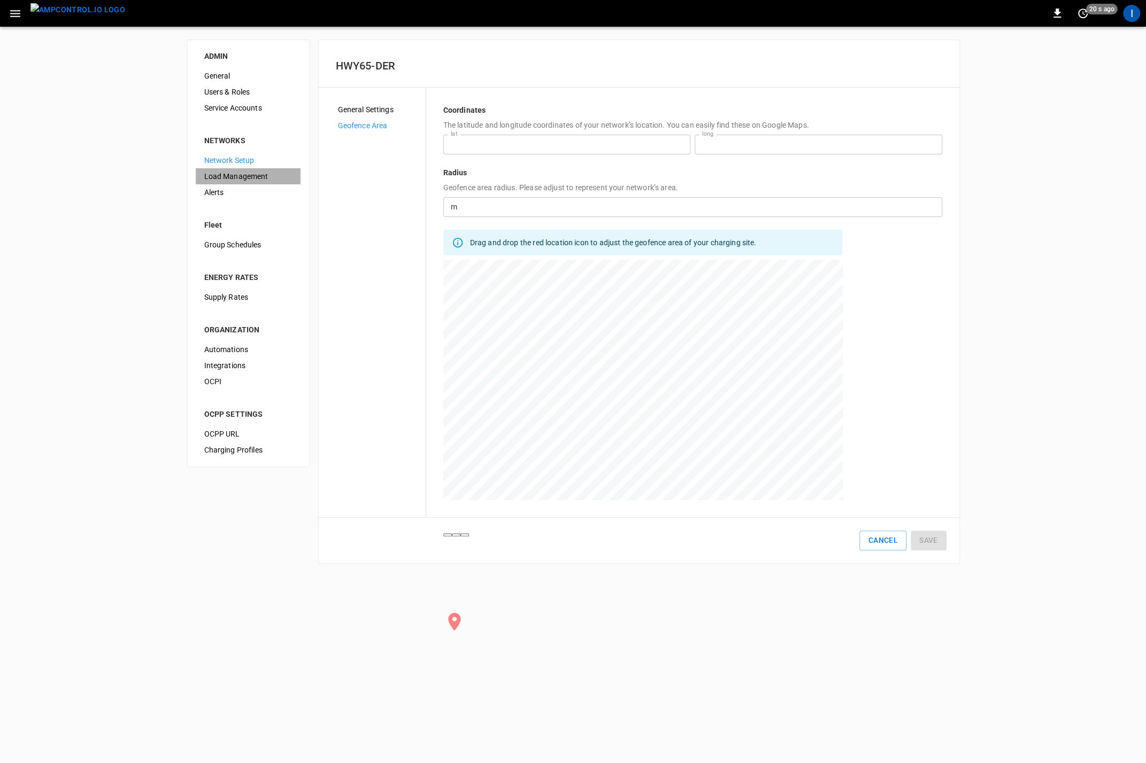
click at [245, 180] on span "Load Management" at bounding box center [248, 176] width 88 height 11
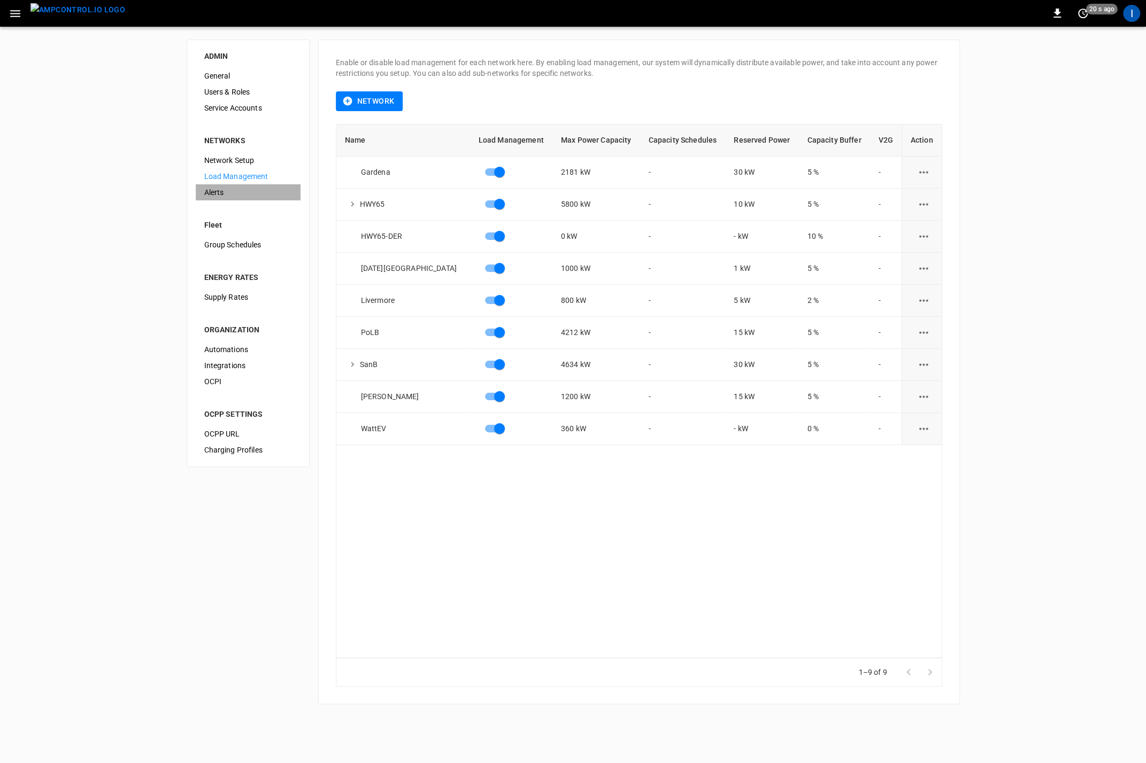
click at [230, 190] on span "Alerts" at bounding box center [248, 192] width 88 height 11
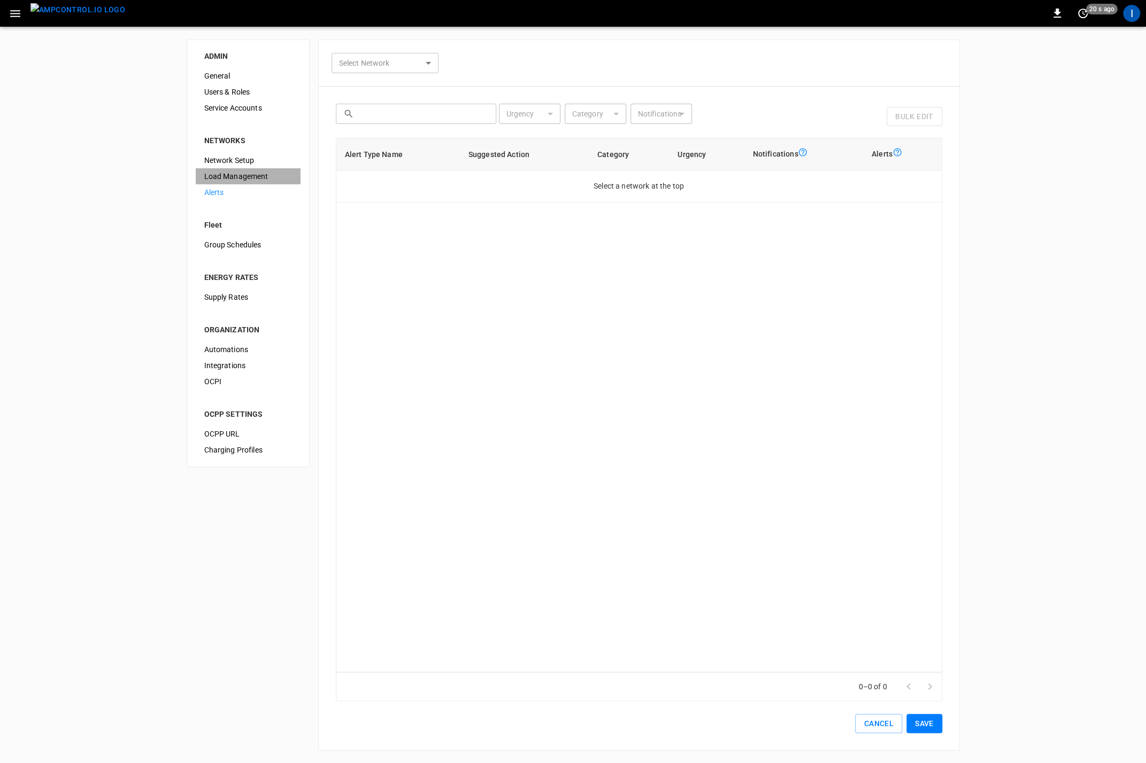
click at [240, 178] on span "Load Management" at bounding box center [248, 176] width 88 height 11
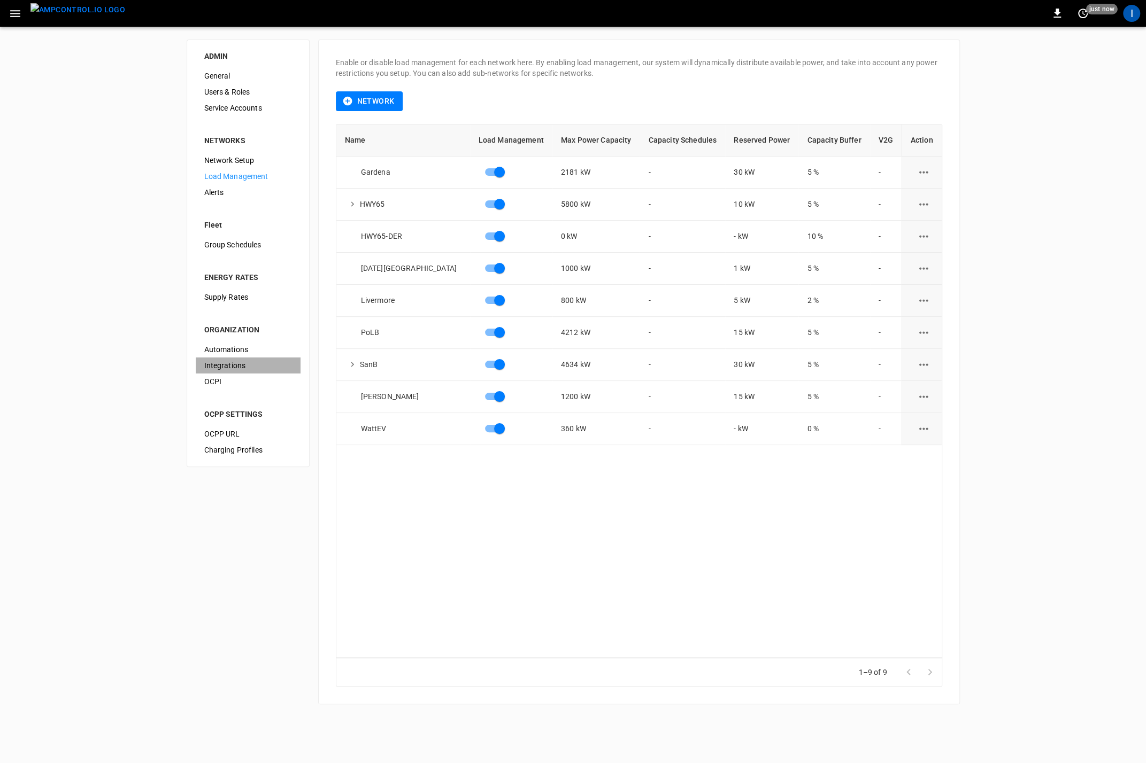
click at [233, 368] on span "Integrations" at bounding box center [248, 365] width 88 height 11
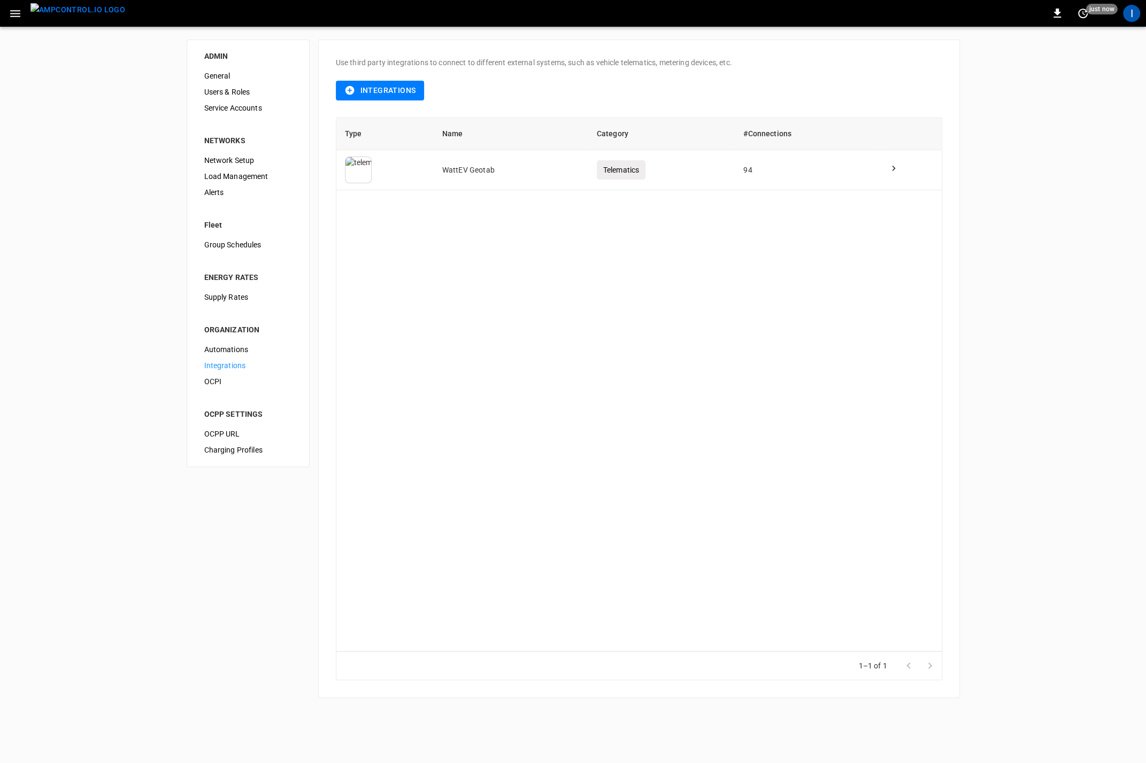
click at [220, 381] on span "OCPI" at bounding box center [248, 381] width 88 height 11
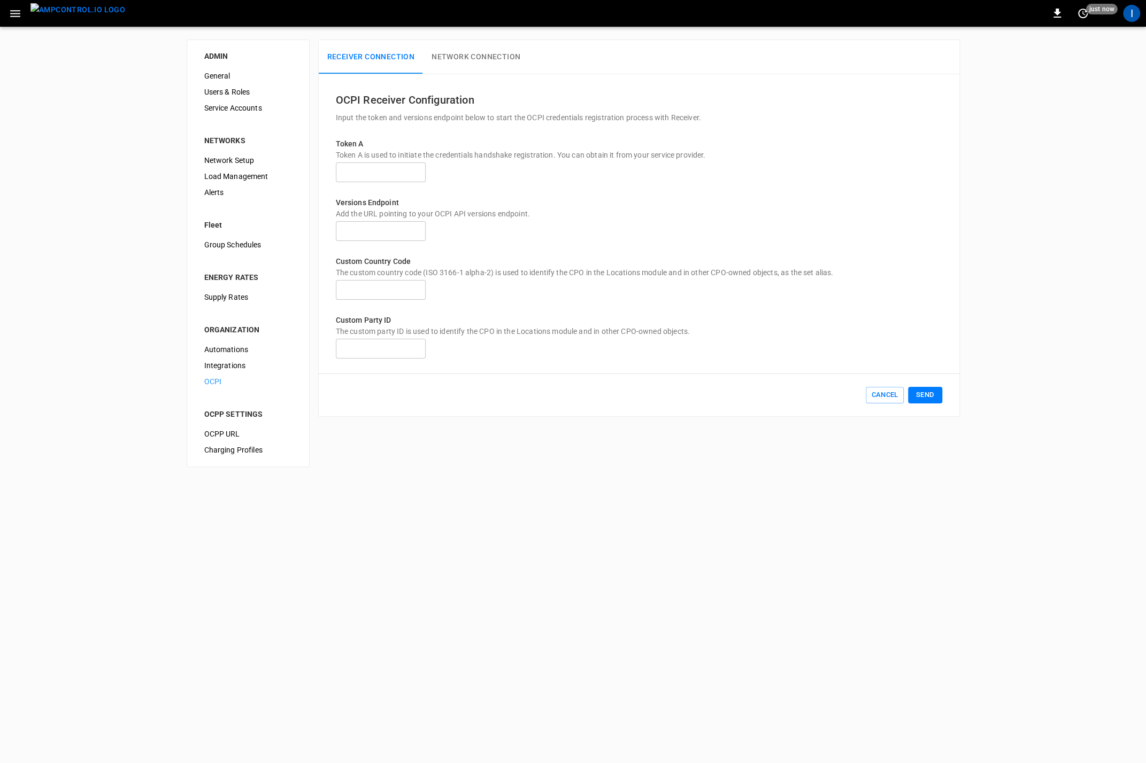
click at [240, 351] on span "Automations" at bounding box center [248, 349] width 88 height 11
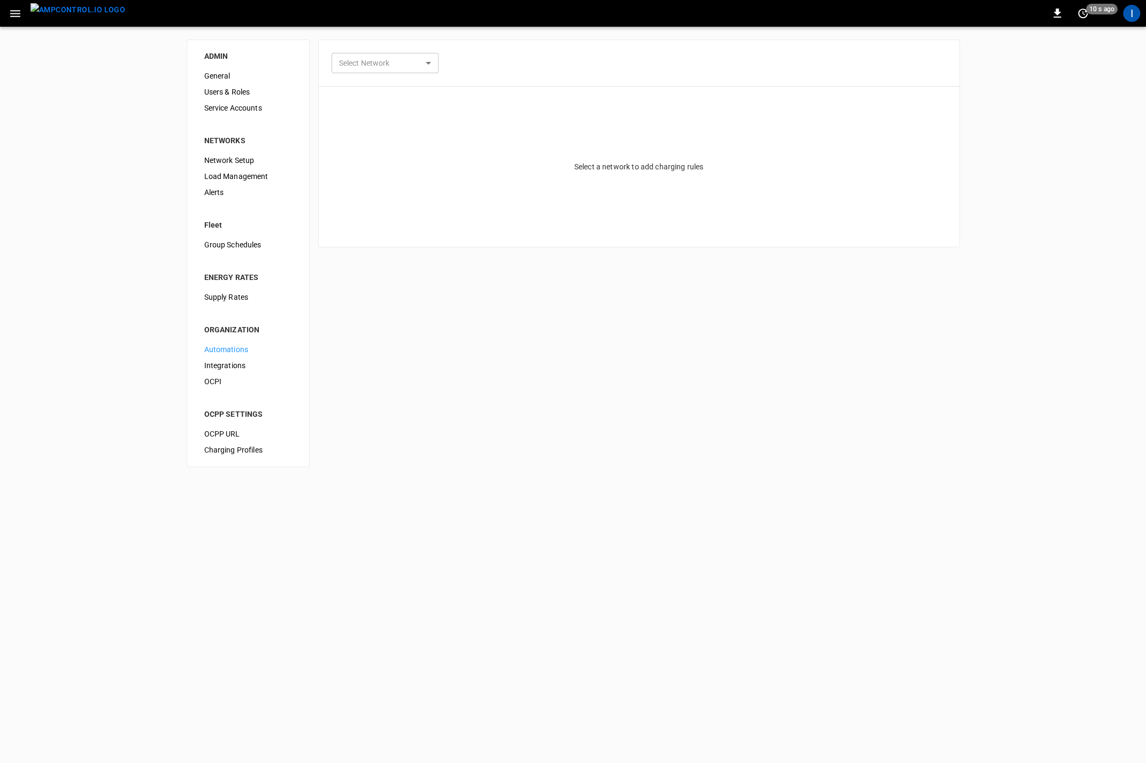
click at [229, 379] on span "OCPI" at bounding box center [248, 381] width 88 height 11
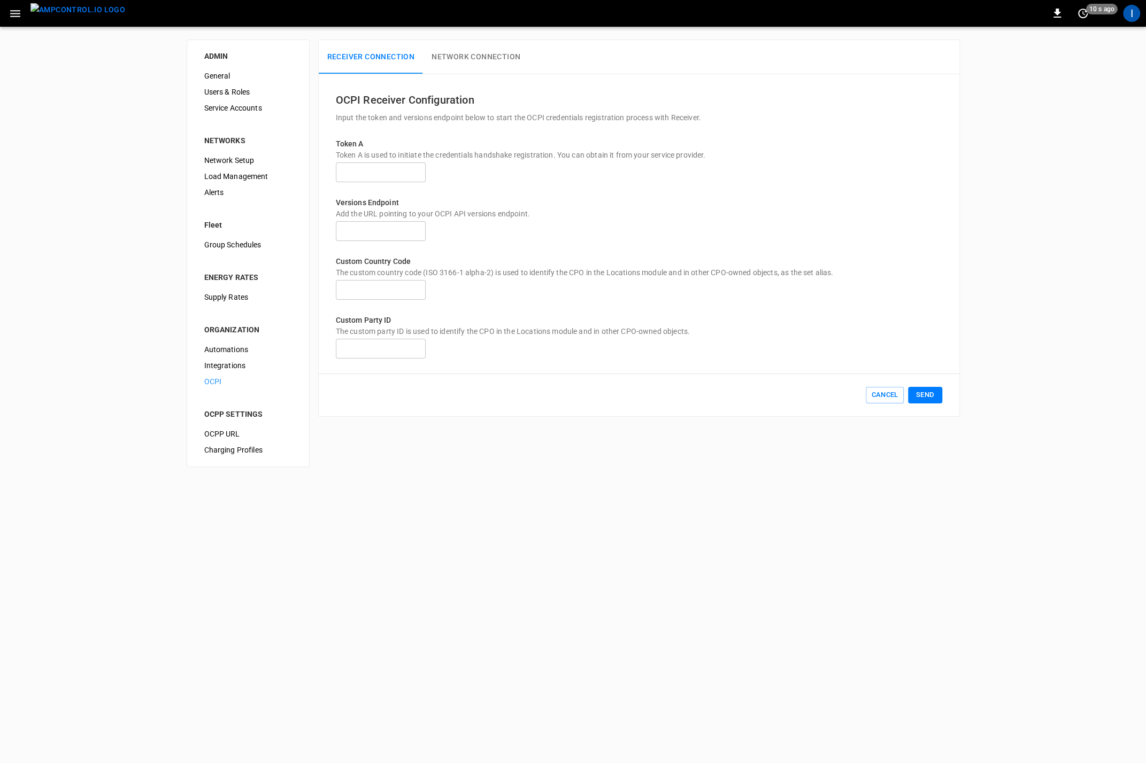
click at [241, 451] on span "Charging Profiles" at bounding box center [248, 450] width 88 height 11
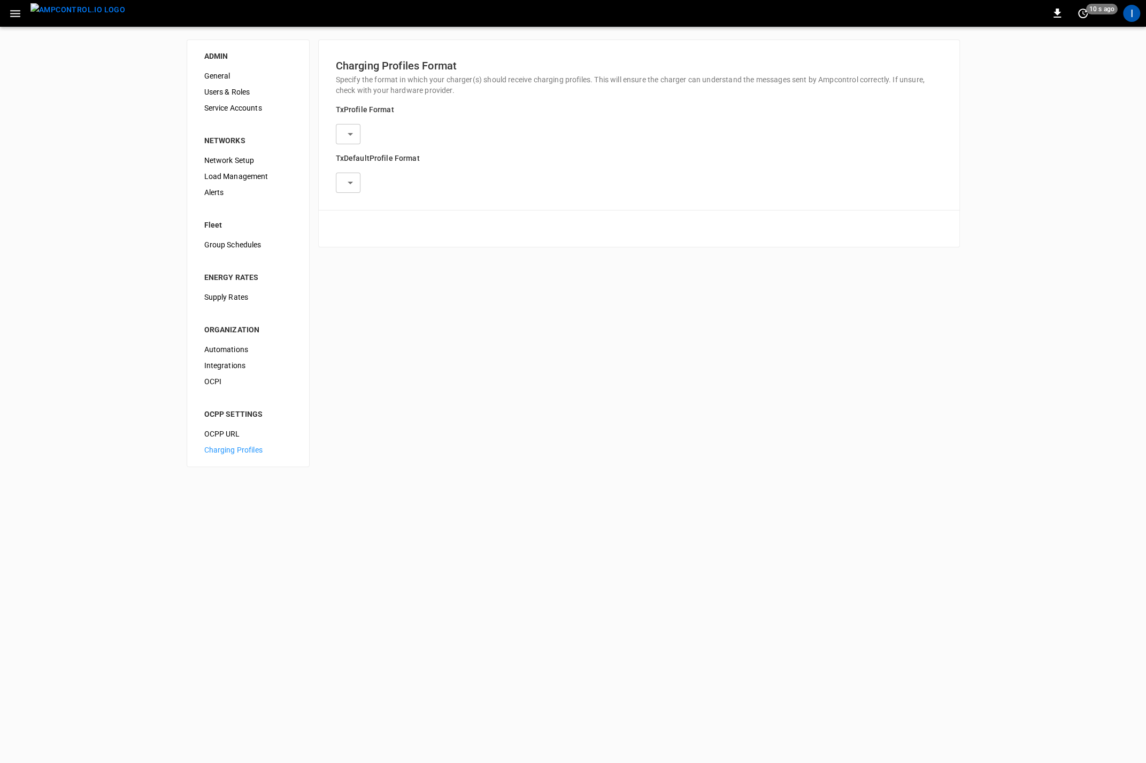
type input "**********"
click at [240, 163] on span "Network Setup" at bounding box center [248, 160] width 88 height 11
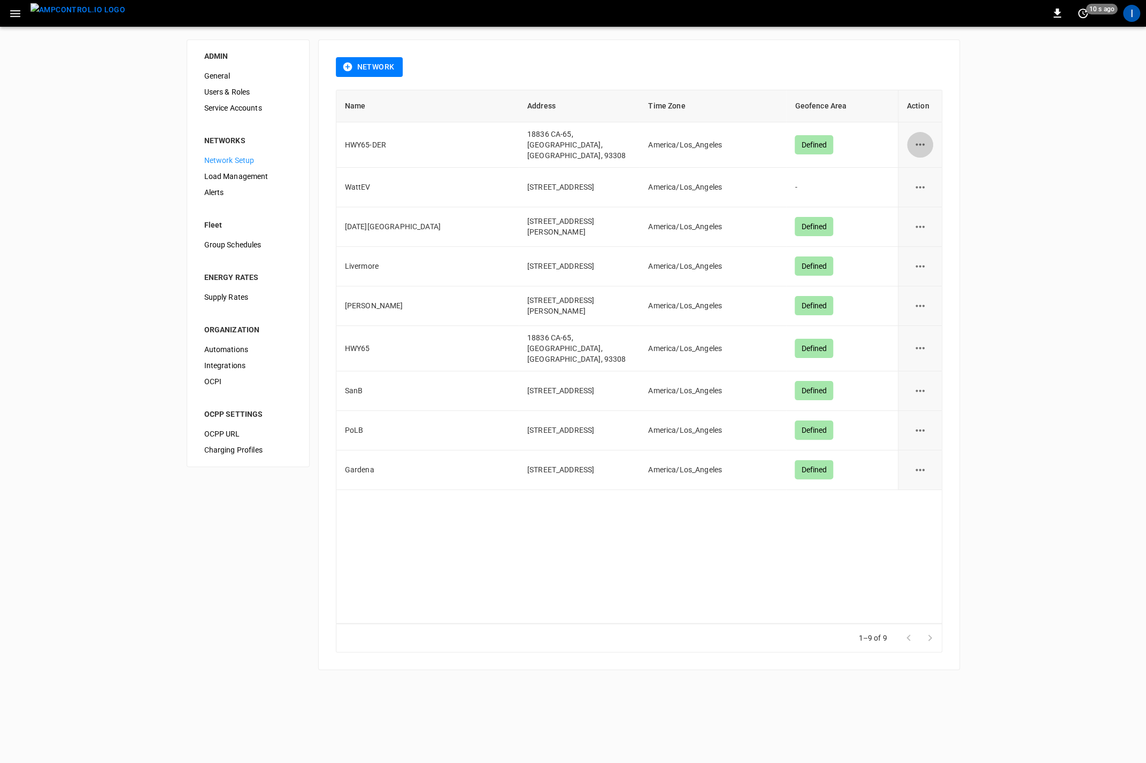
drag, startPoint x: 922, startPoint y: 138, endPoint x: 916, endPoint y: 146, distance: 9.6
click at [922, 139] on icon "network options" at bounding box center [919, 144] width 13 height 13
click at [924, 165] on li "Edit" at bounding box center [926, 168] width 38 height 18
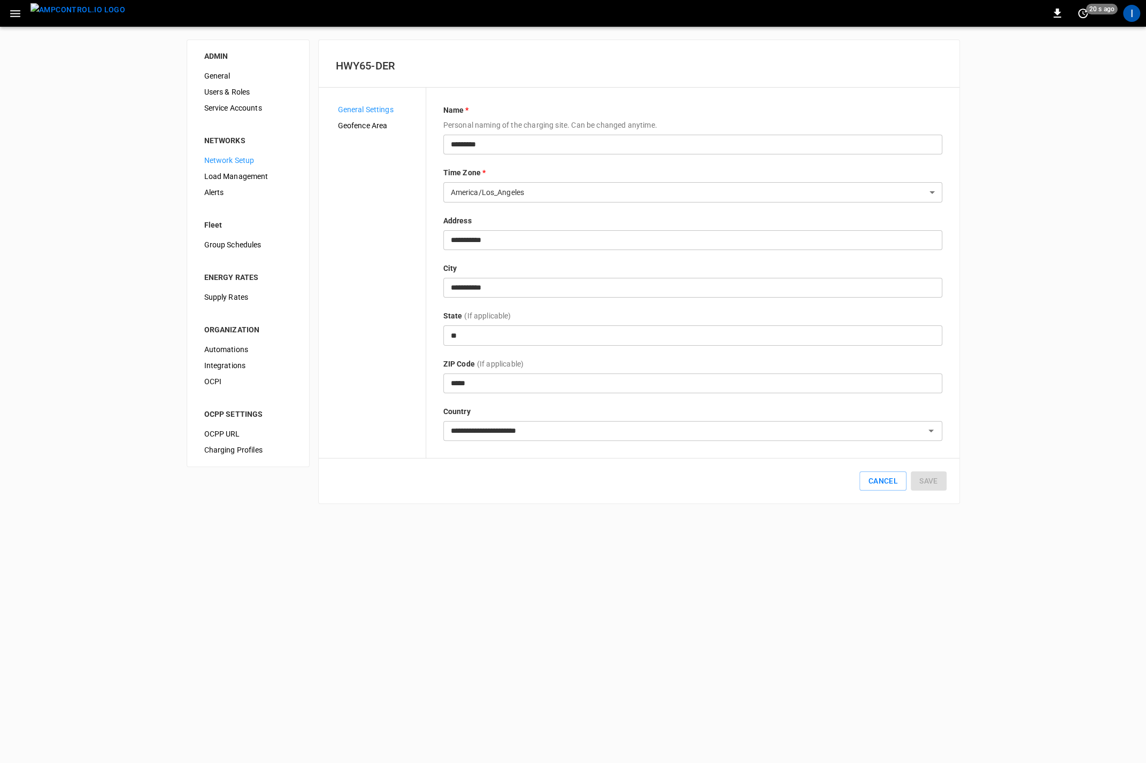
click at [380, 123] on span "Geofence Area" at bounding box center [377, 125] width 79 height 11
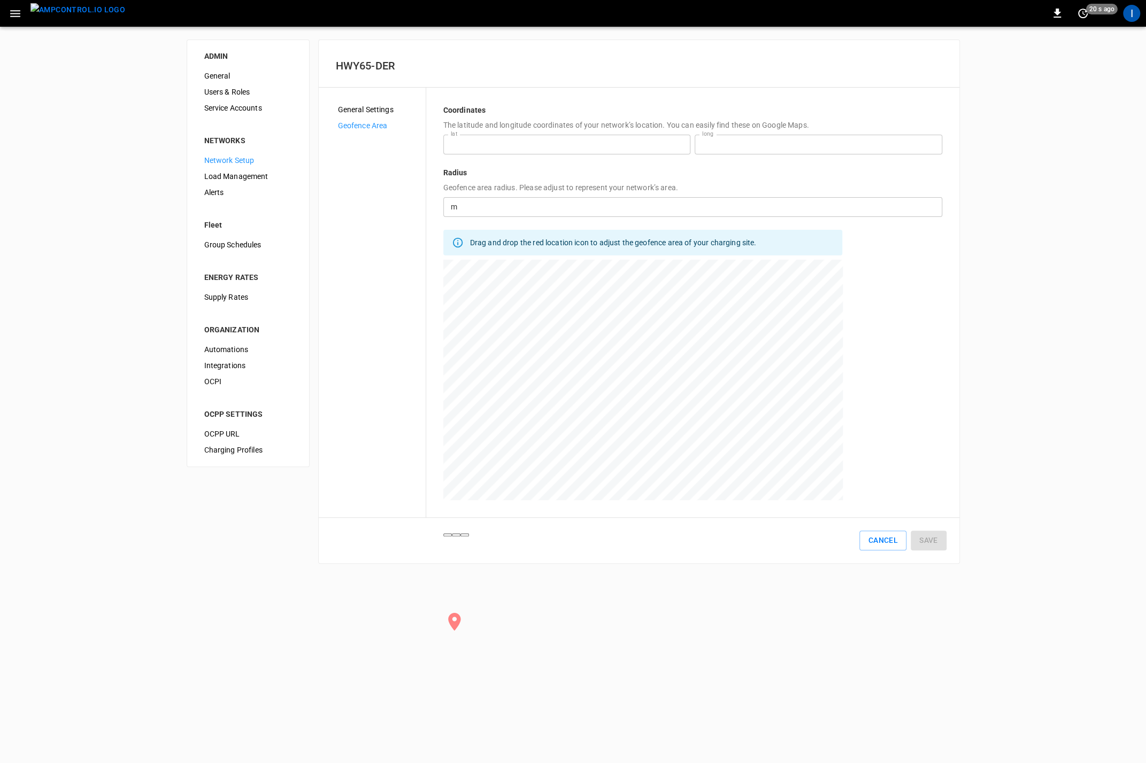
click at [372, 112] on span "General Settings" at bounding box center [377, 109] width 79 height 11
click at [886, 542] on button "Cancel" at bounding box center [882, 541] width 47 height 20
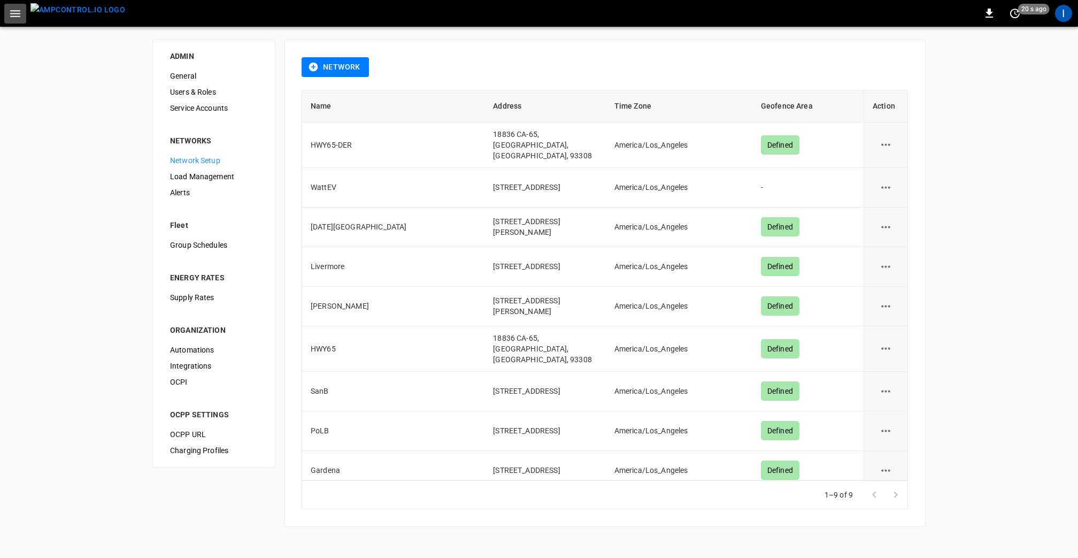
drag, startPoint x: 16, startPoint y: 10, endPoint x: 21, endPoint y: 22, distance: 12.7
click at [16, 11] on icon "button" at bounding box center [15, 13] width 10 height 7
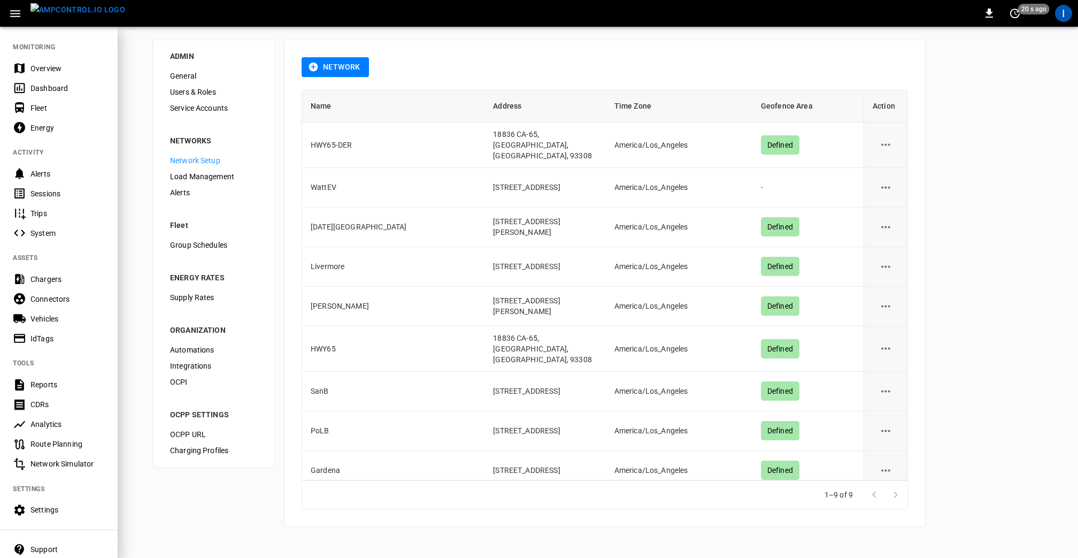
click at [79, 17] on img "menu" at bounding box center [77, 9] width 95 height 13
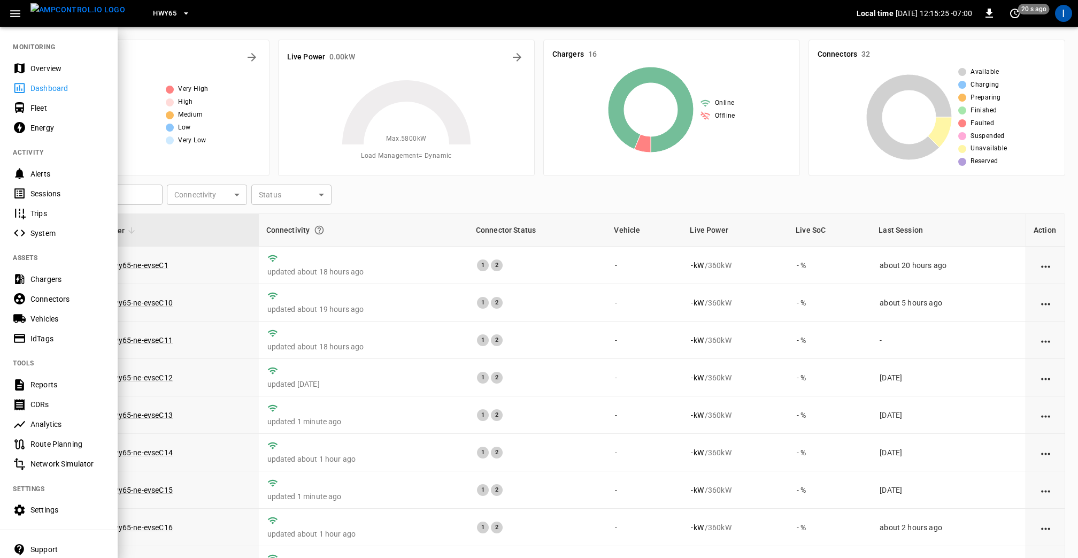
click at [408, 207] on div at bounding box center [539, 279] width 1078 height 558
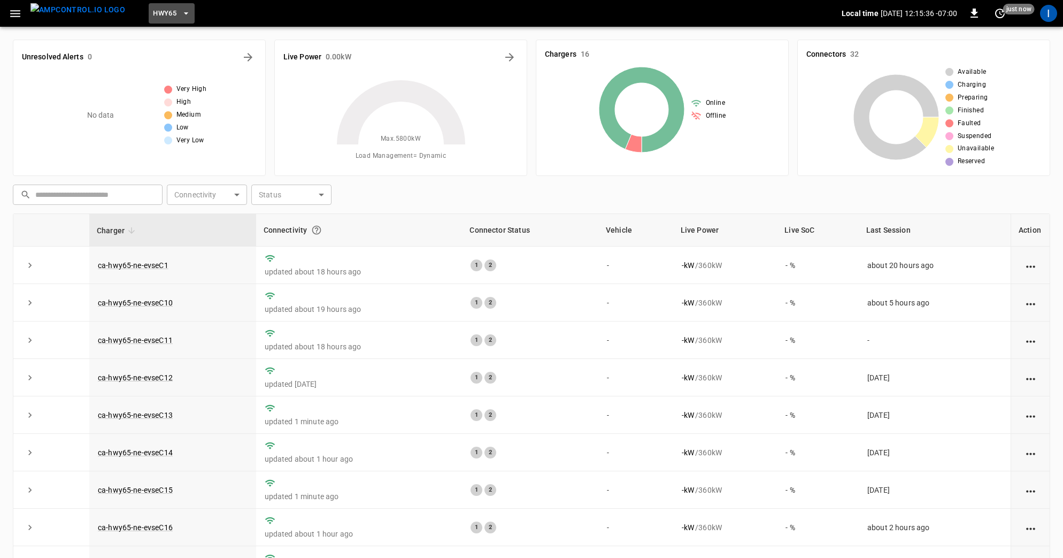
click at [153, 11] on span "HWY65" at bounding box center [165, 13] width 24 height 12
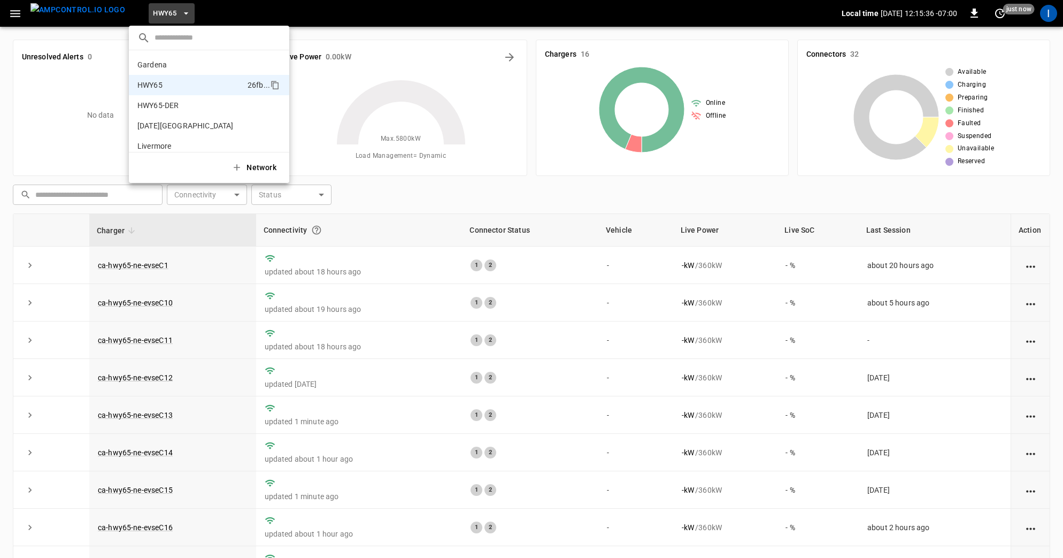
scroll to position [17, 0]
click at [160, 139] on li "PoLB 2670 ..." at bounding box center [209, 149] width 160 height 20
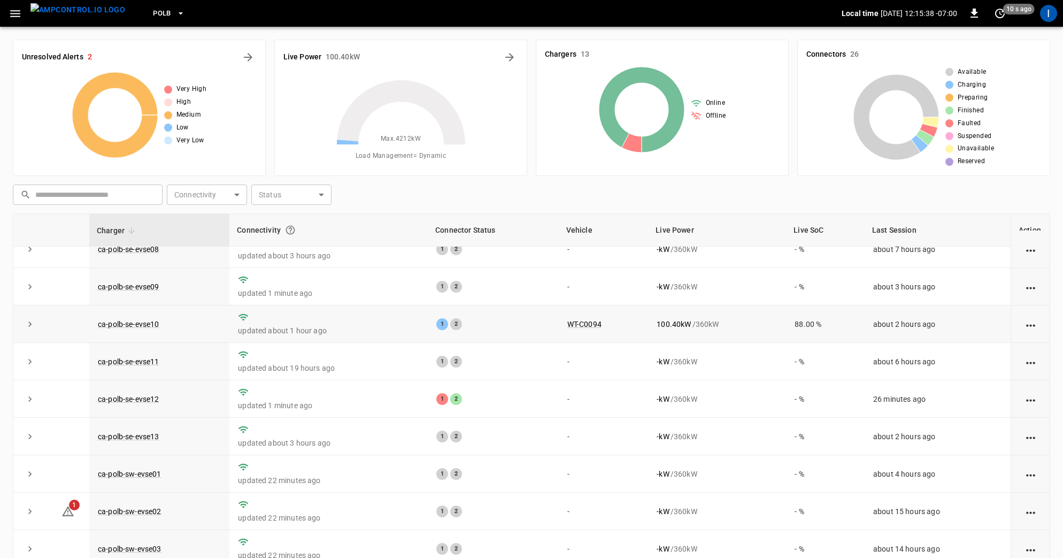
scroll to position [0, 0]
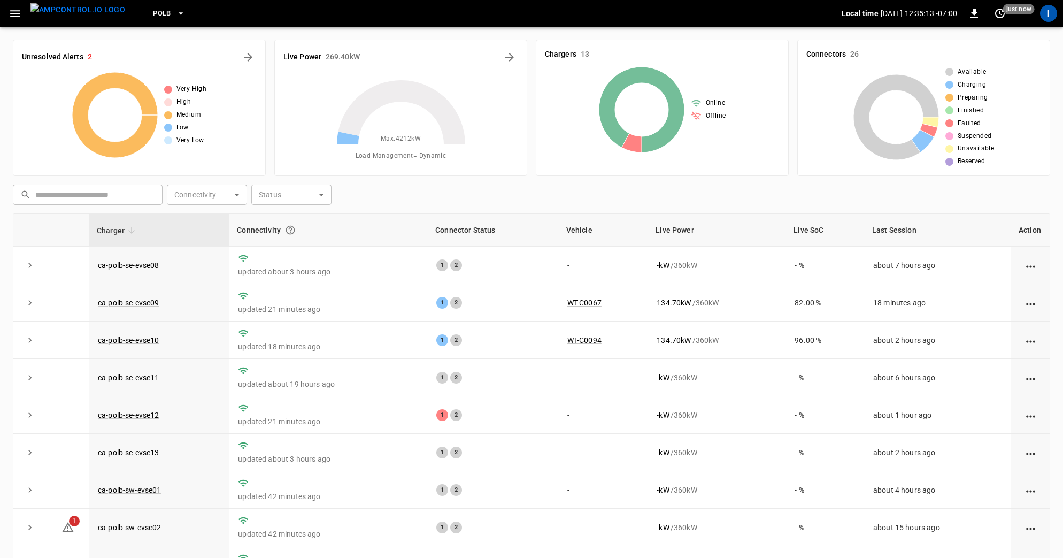
drag, startPoint x: 387, startPoint y: 191, endPoint x: 392, endPoint y: 188, distance: 6.2
click at [387, 191] on icon at bounding box center [401, 145] width 134 height 134
